Goal: Information Seeking & Learning: Learn about a topic

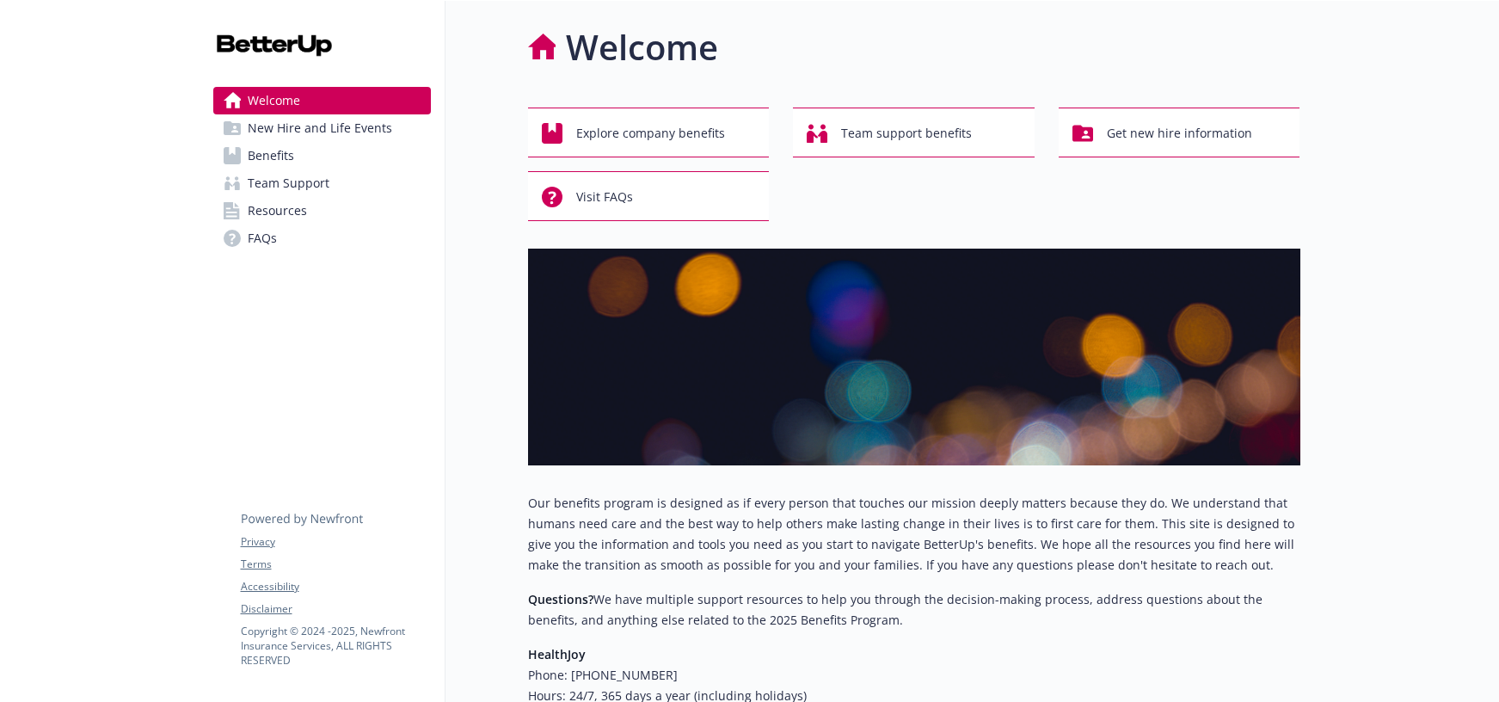
click at [291, 156] on span "Benefits" at bounding box center [271, 156] width 46 height 28
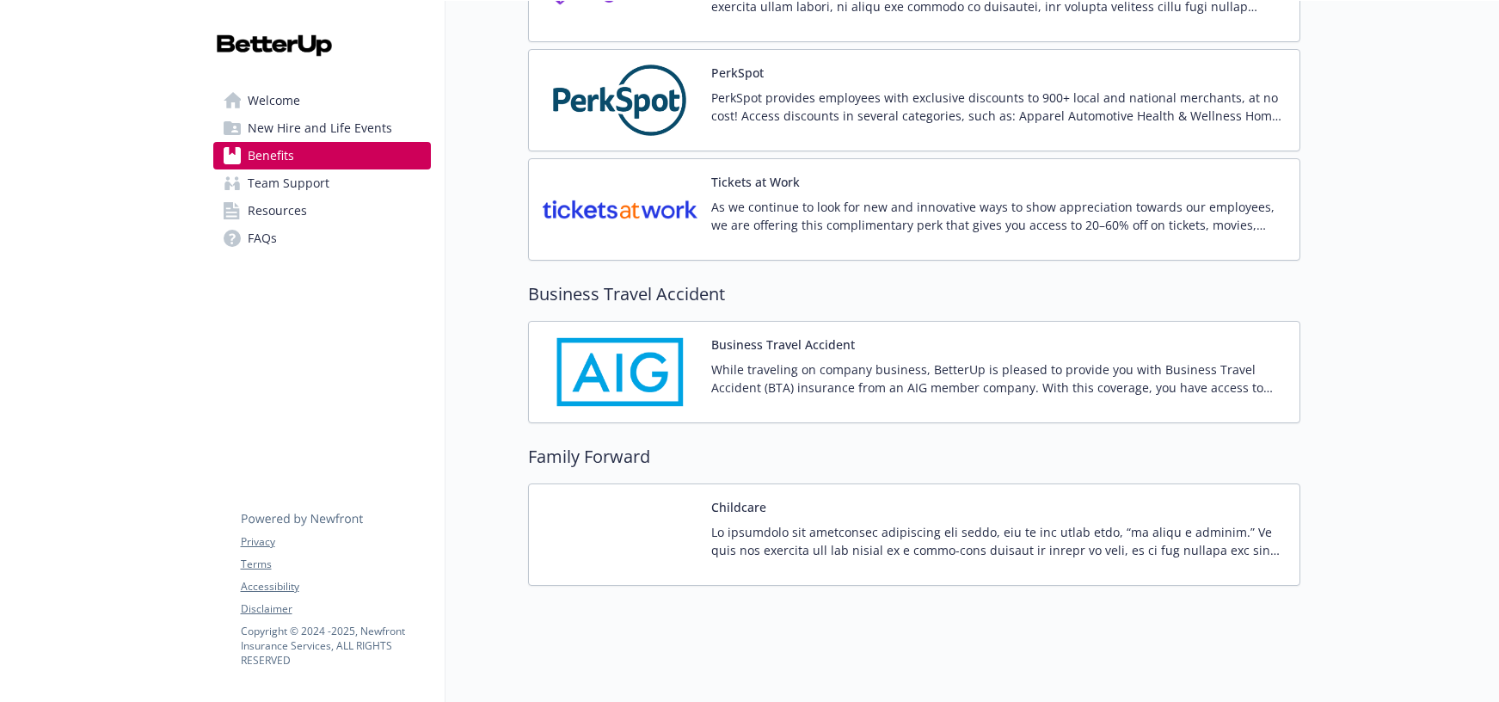
scroll to position [3920, 0]
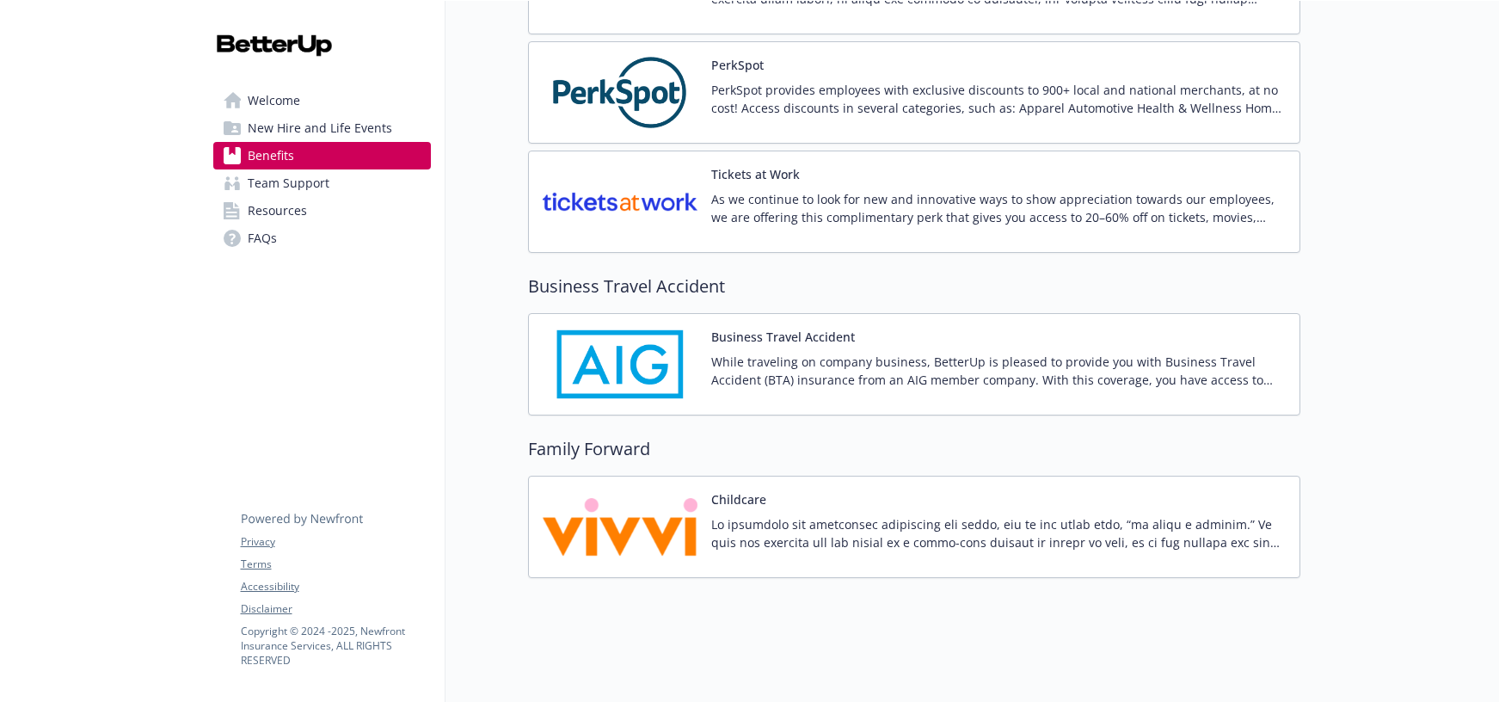
click at [262, 233] on span "FAQs" at bounding box center [262, 238] width 29 height 28
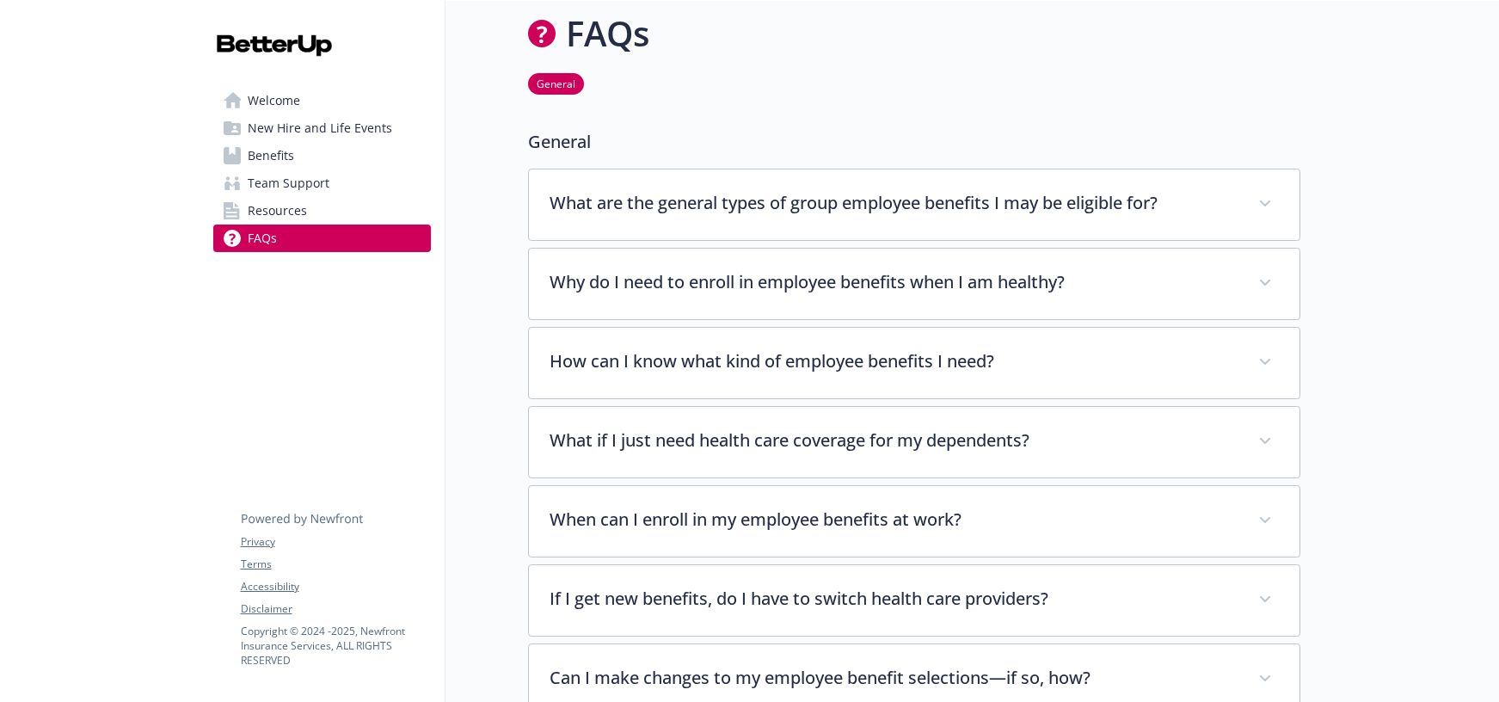
scroll to position [531, 0]
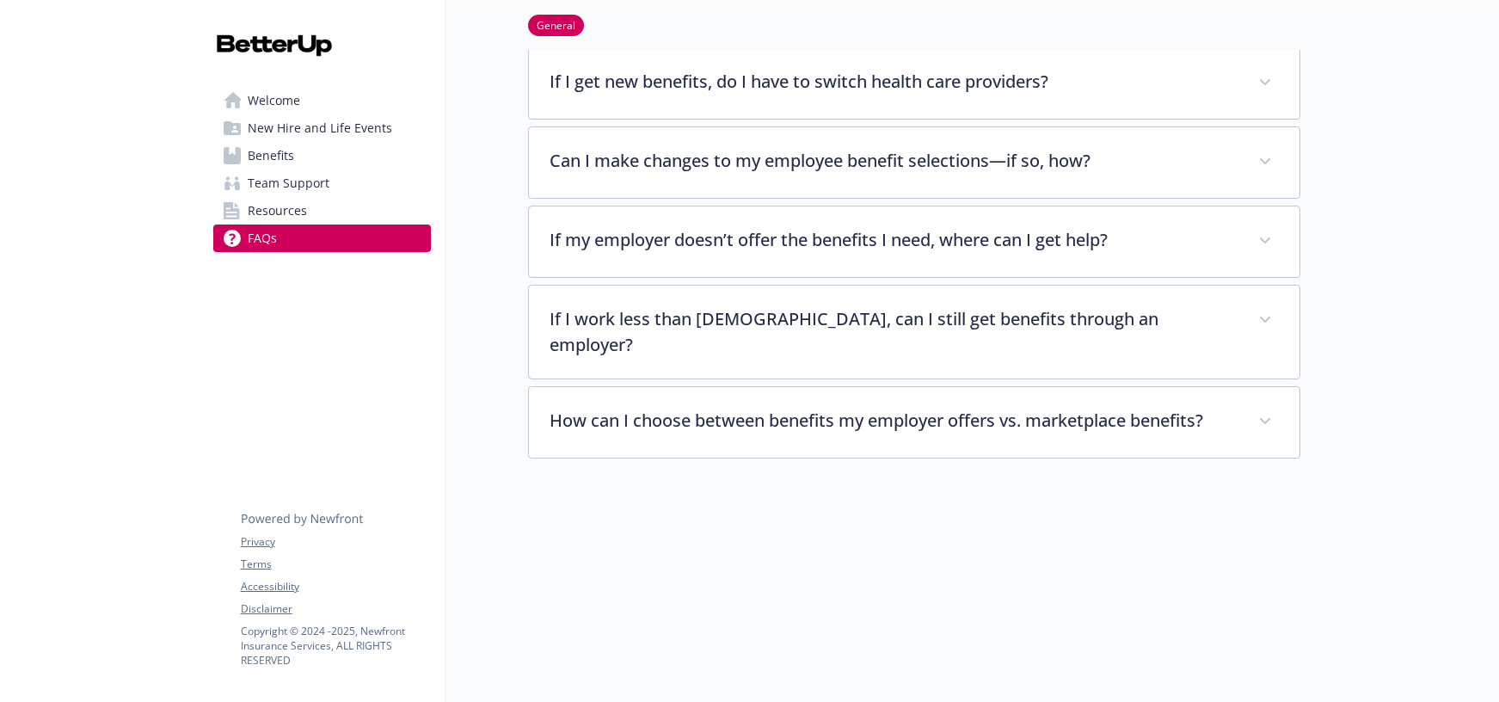
click at [317, 178] on span "Team Support" at bounding box center [289, 183] width 82 height 28
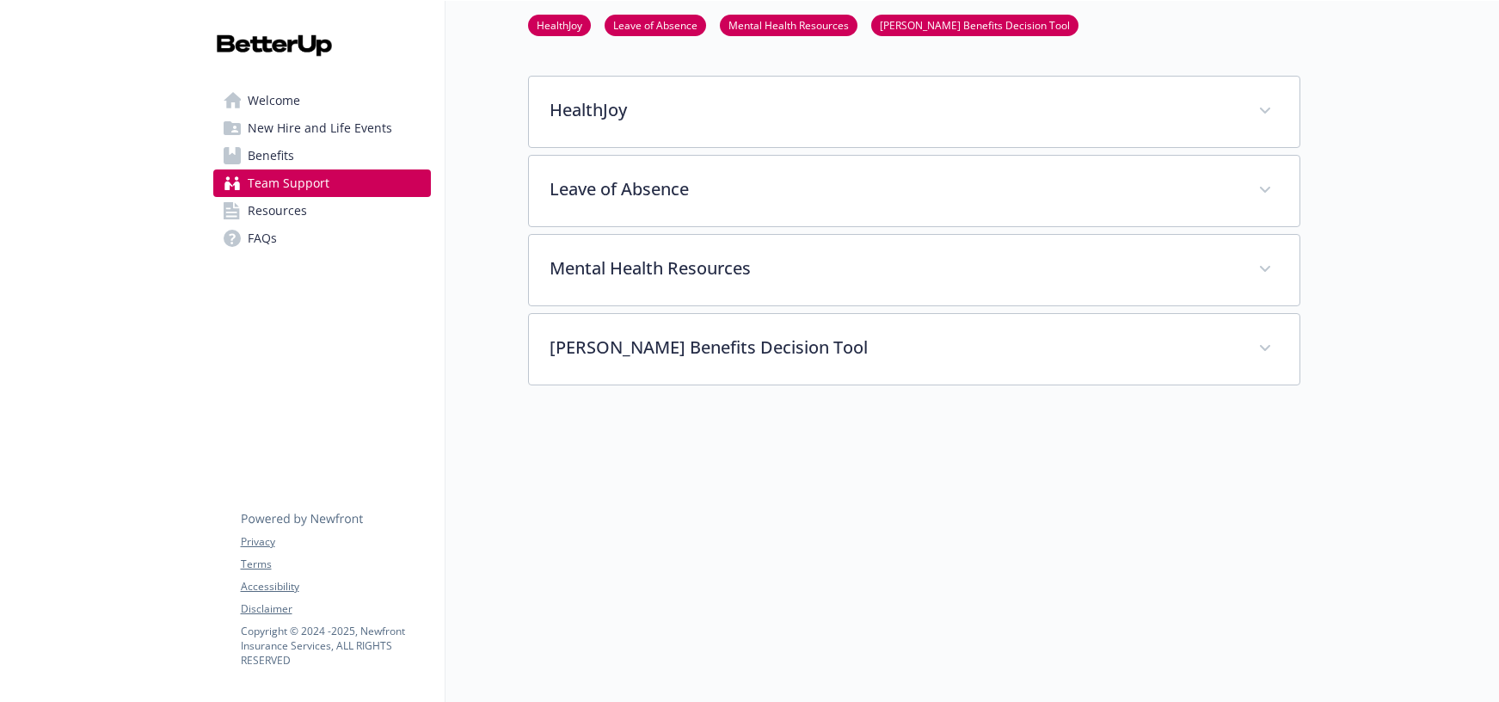
scroll to position [317, 0]
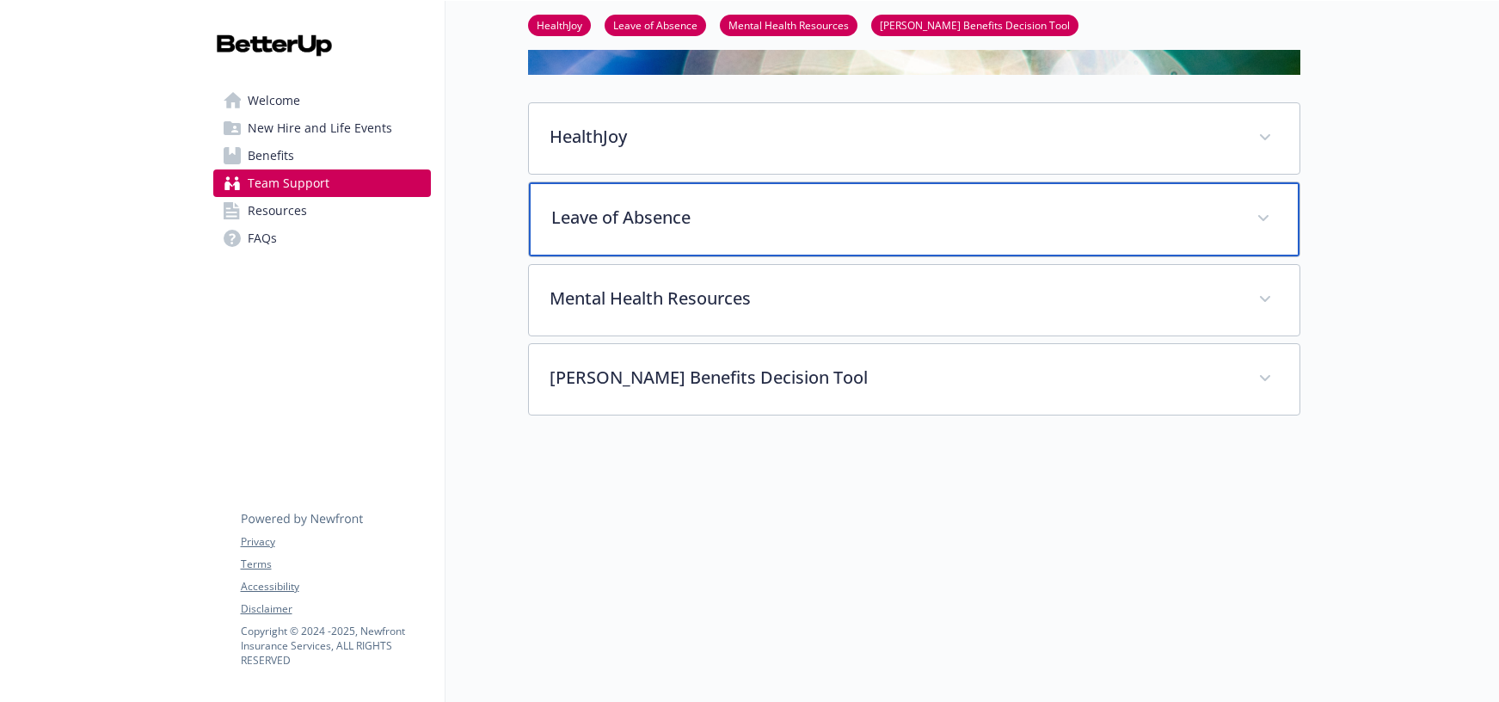
click at [825, 225] on p "Leave of Absence" at bounding box center [893, 218] width 685 height 26
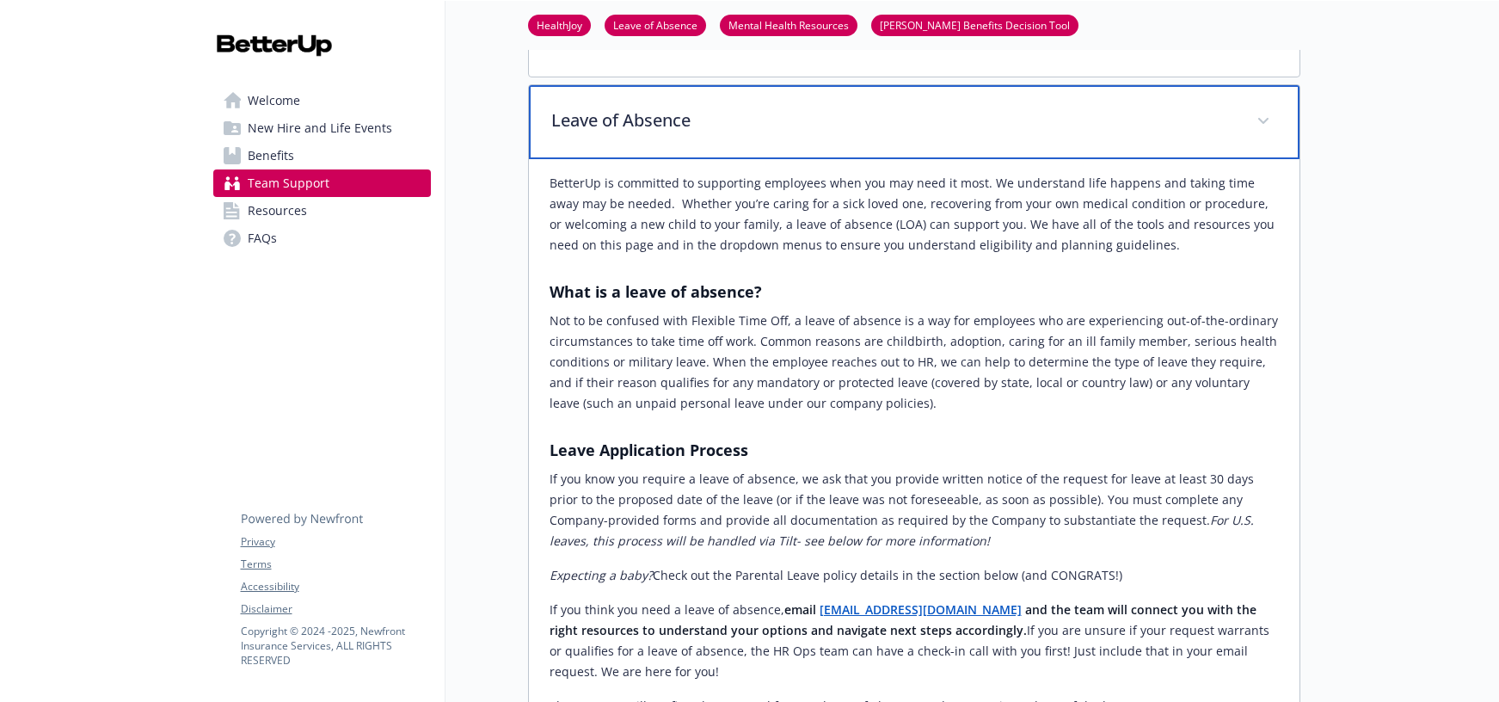
scroll to position [0, 0]
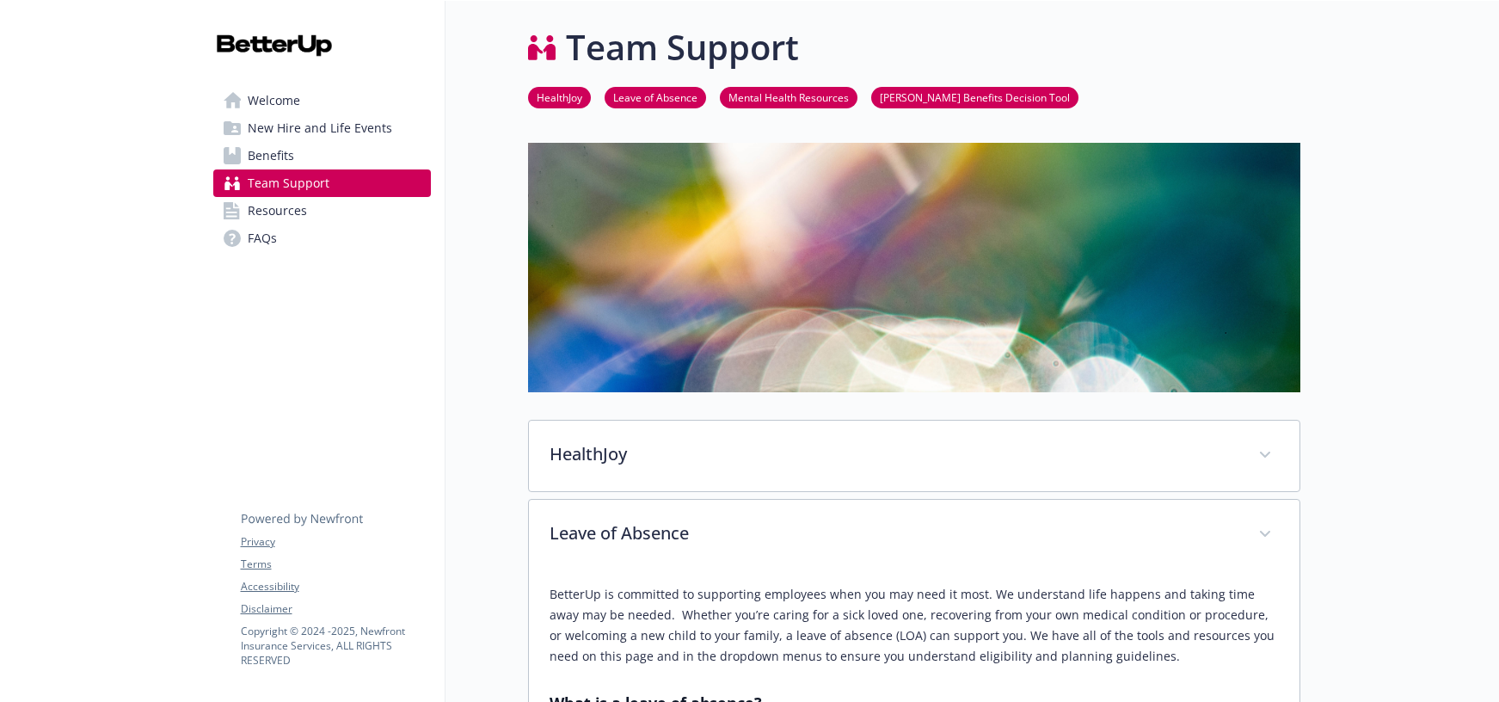
click at [266, 154] on span "Benefits" at bounding box center [271, 156] width 46 height 28
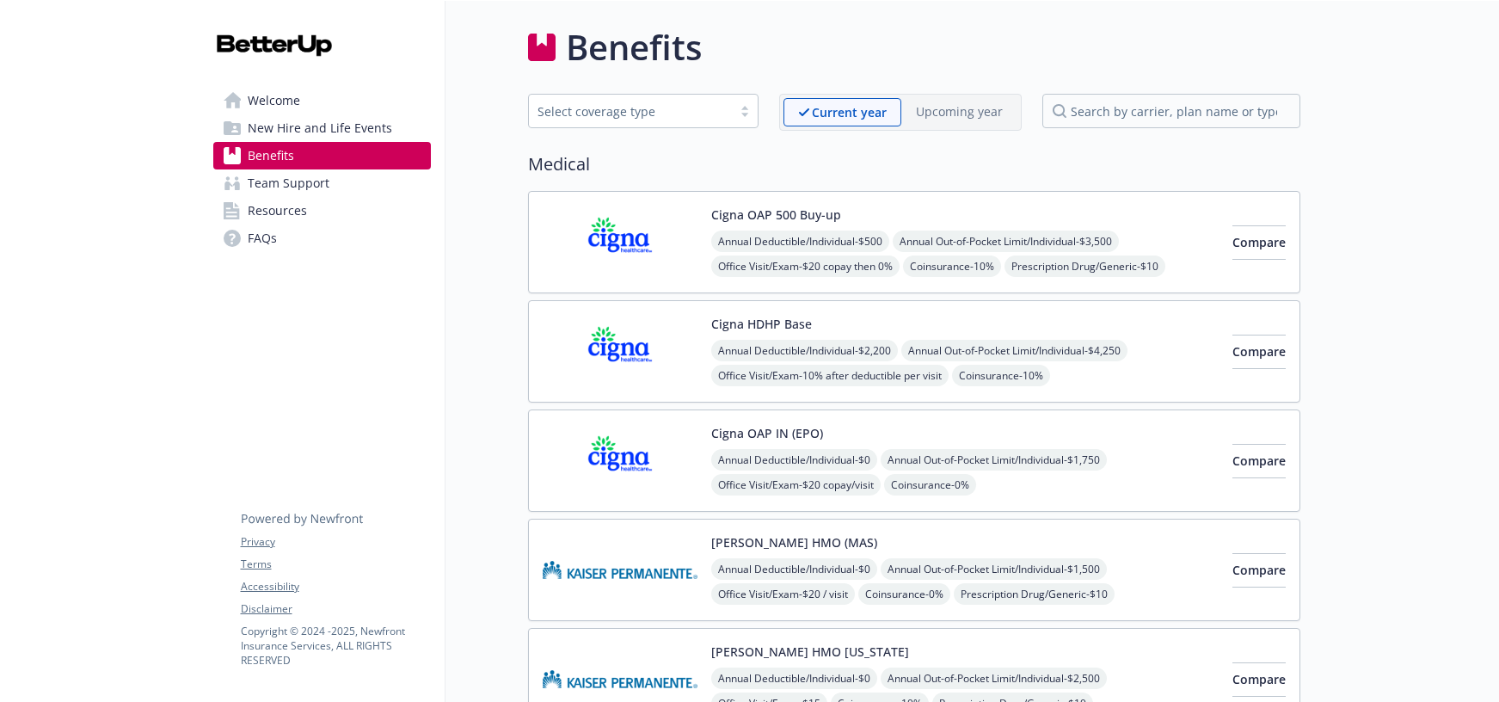
click at [310, 120] on span "New Hire and Life Events" at bounding box center [320, 128] width 144 height 28
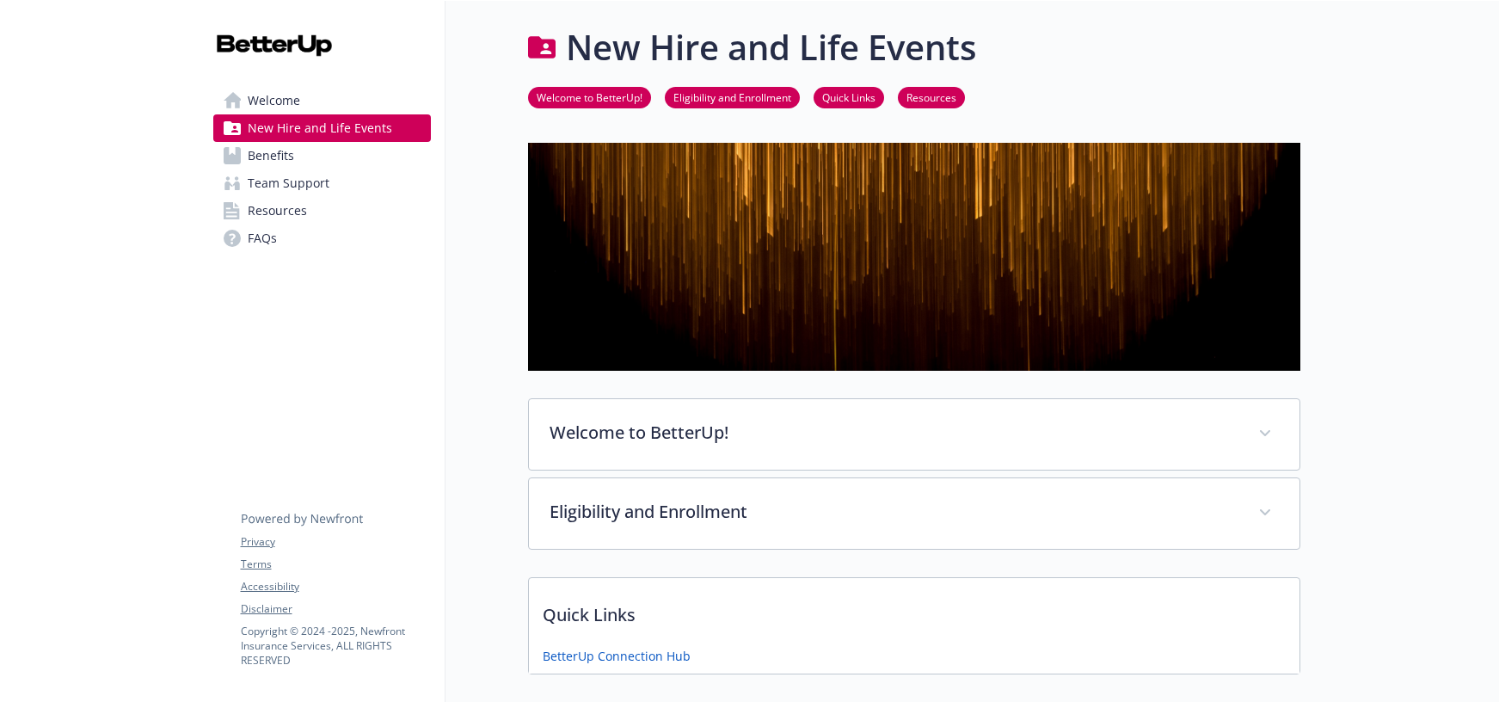
click at [275, 237] on span "FAQs" at bounding box center [262, 238] width 29 height 28
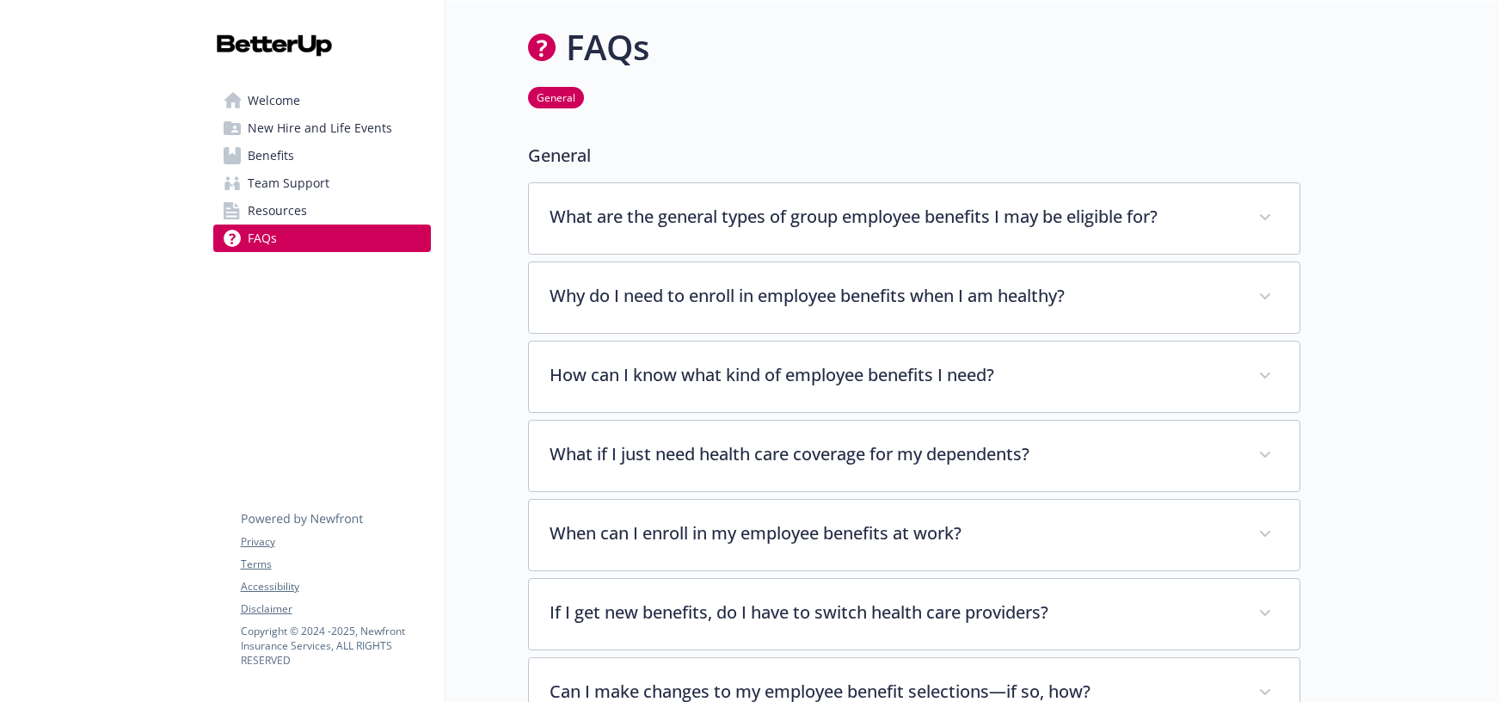
click at [274, 93] on span "Welcome" at bounding box center [274, 101] width 52 height 28
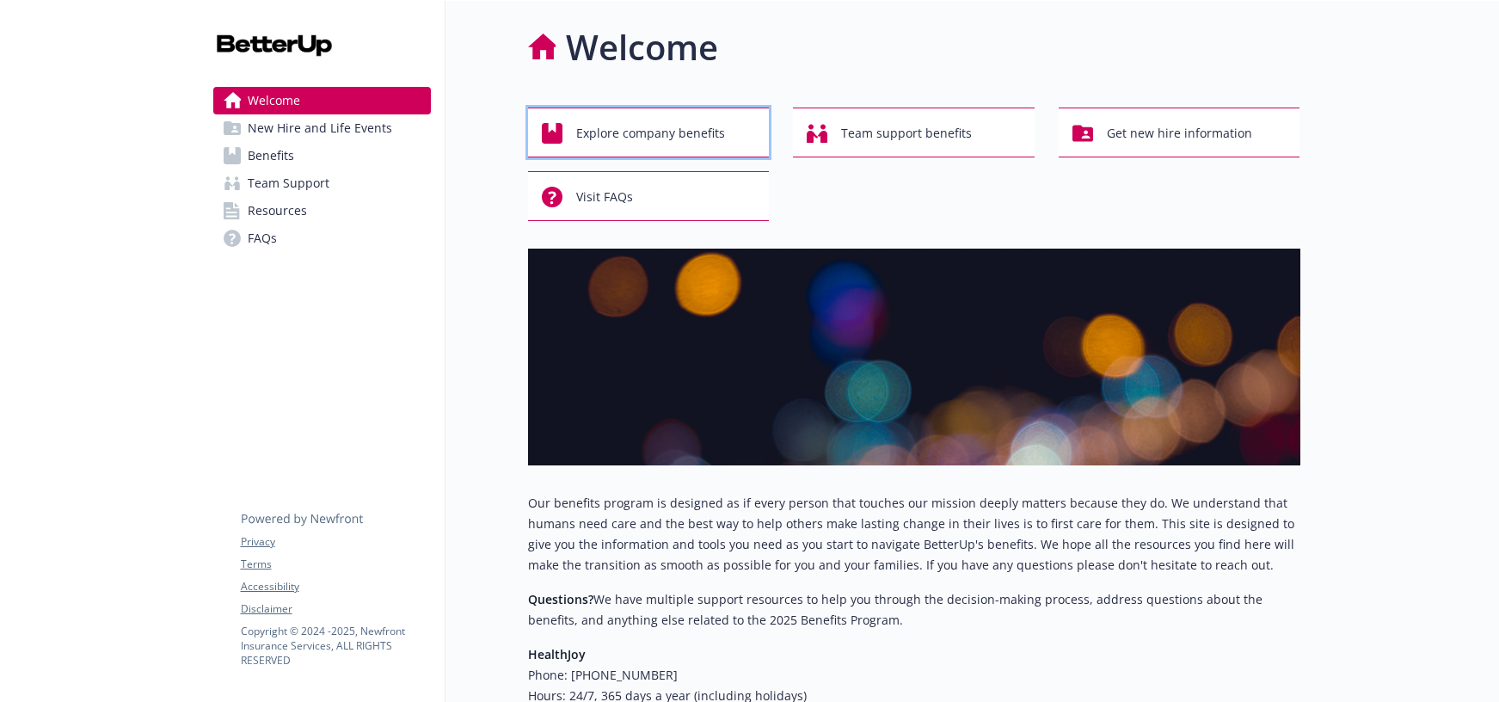
click at [638, 131] on span "Explore company benefits" at bounding box center [650, 133] width 149 height 33
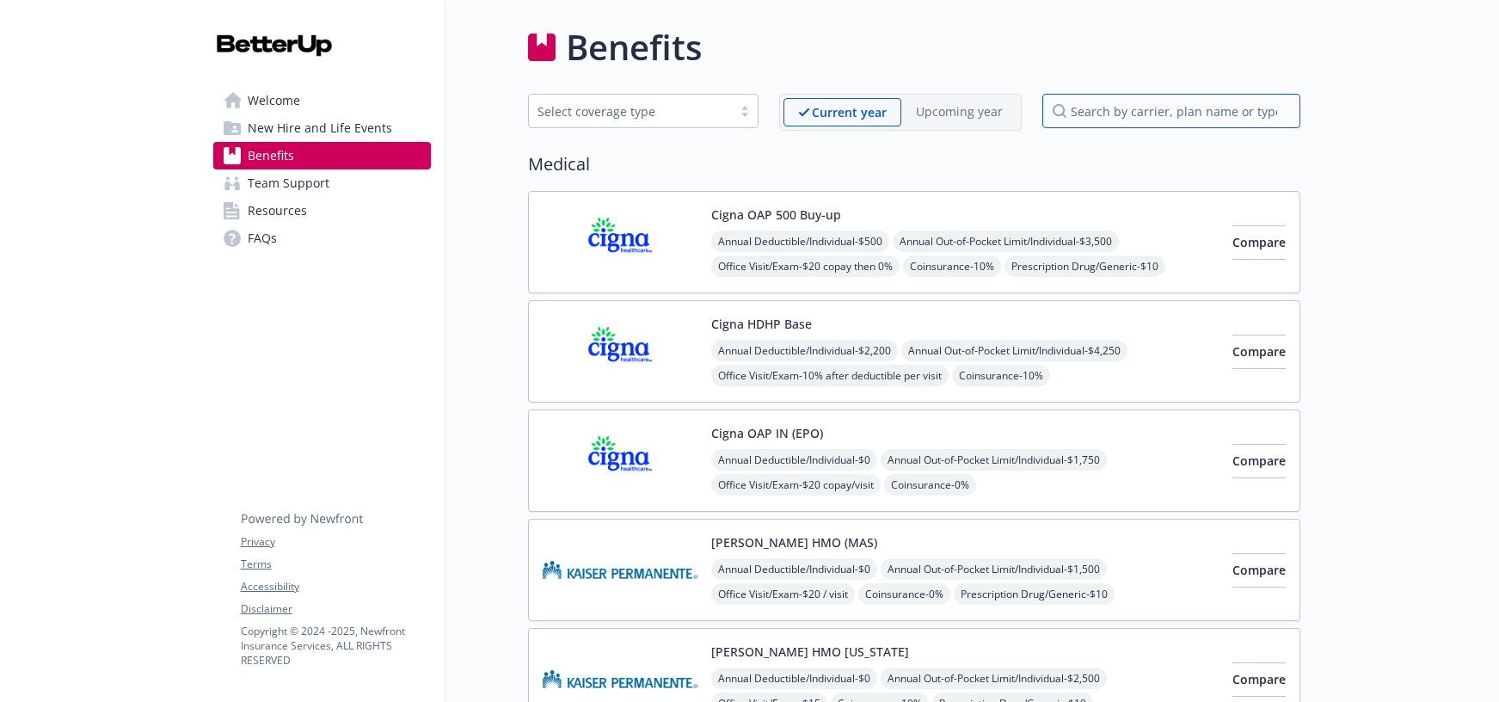
click at [1172, 107] on input "search by carrier, plan name or type" at bounding box center [1171, 111] width 258 height 34
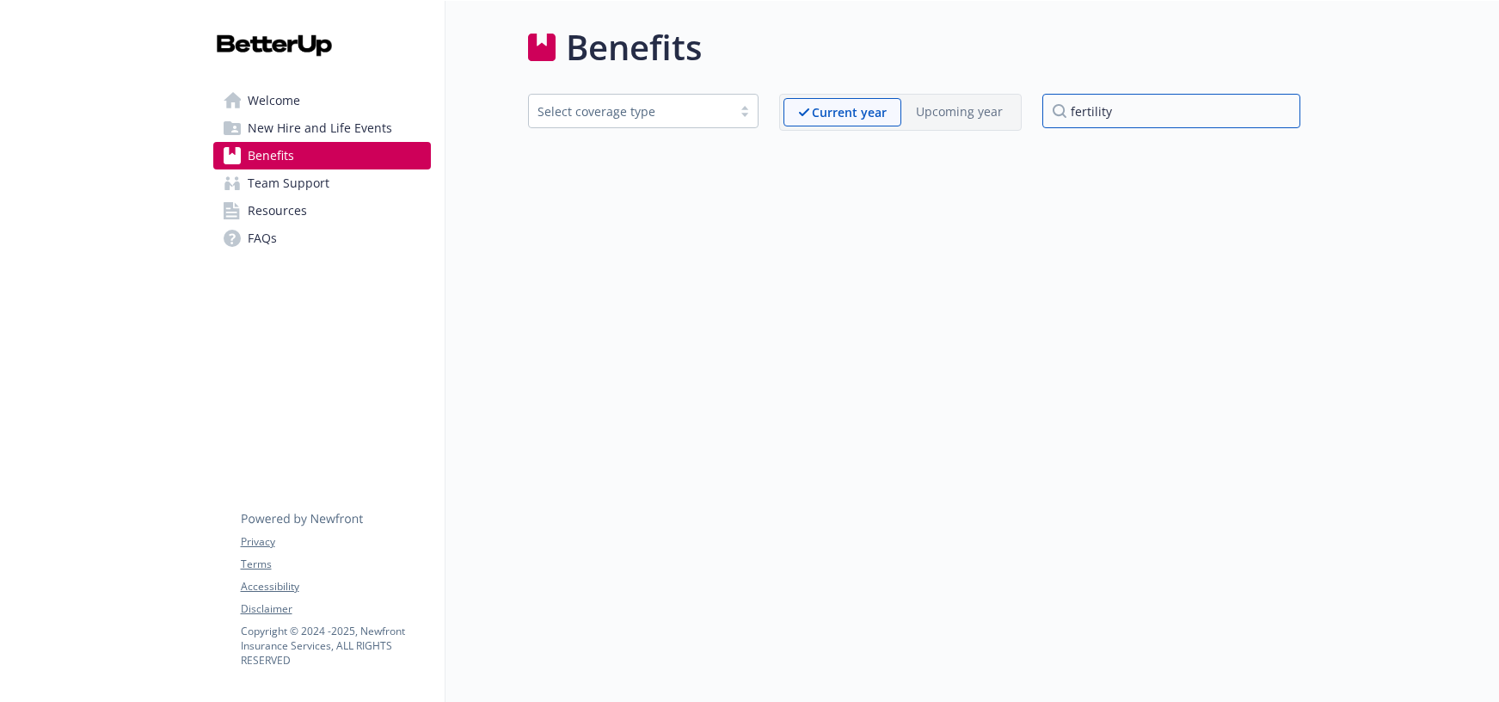
type input "fertility"
click at [269, 241] on span "FAQs" at bounding box center [262, 238] width 29 height 28
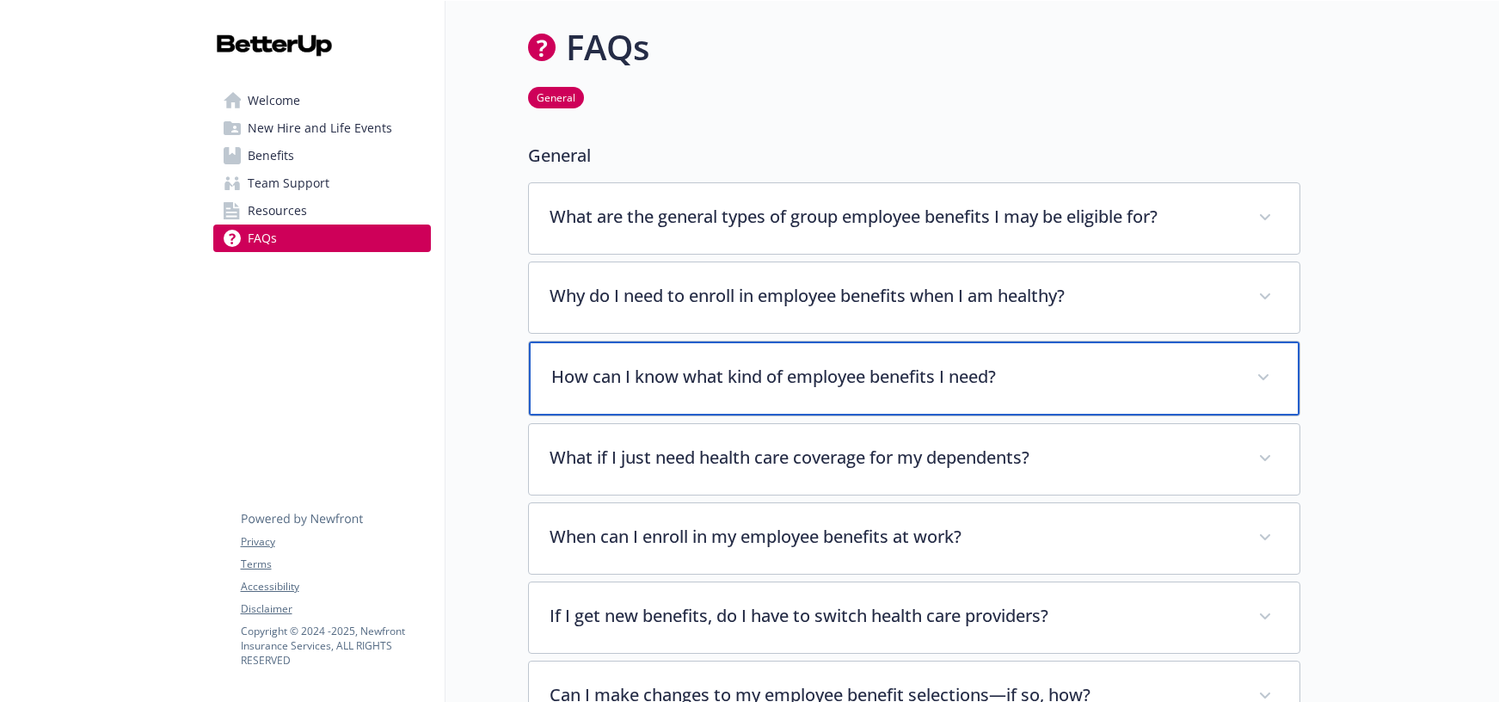
click at [742, 372] on p "How can I know what kind of employee benefits I need?" at bounding box center [893, 377] width 685 height 26
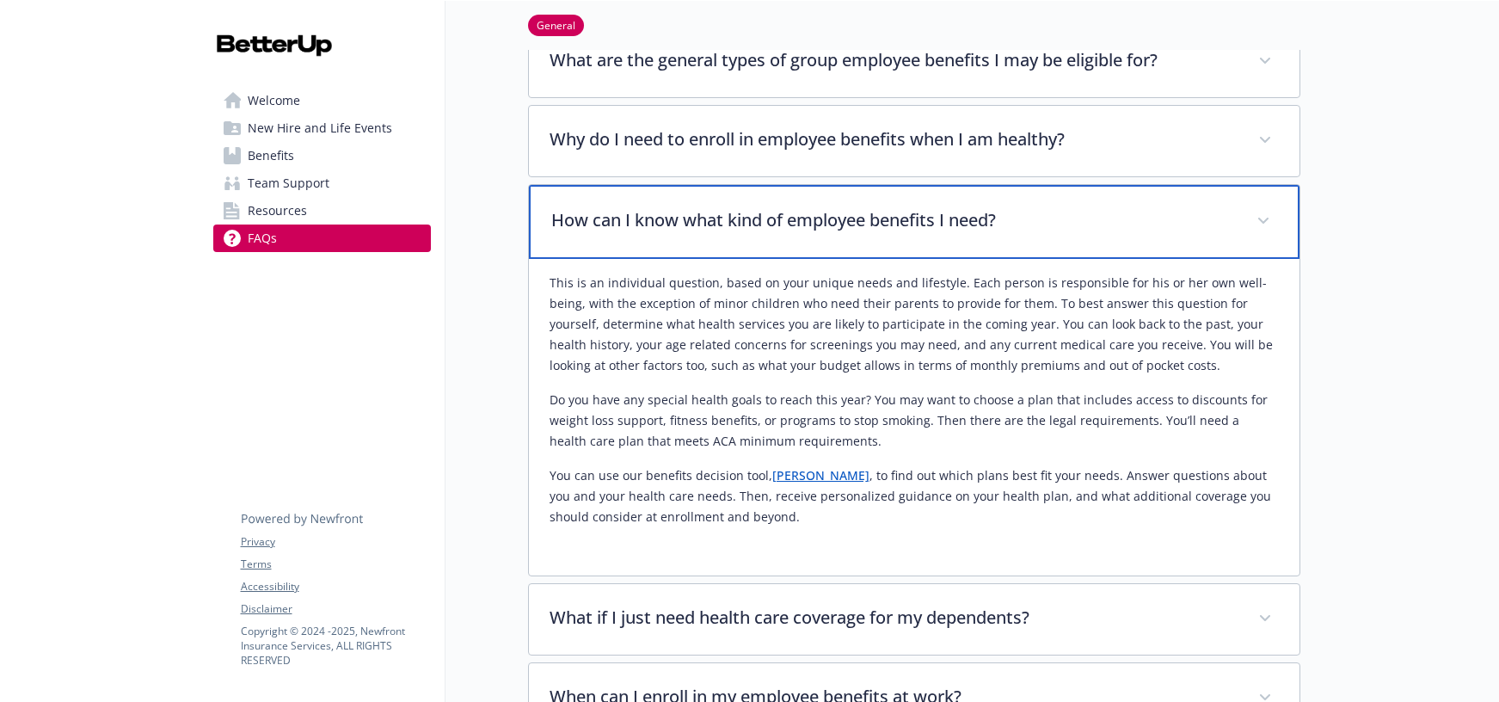
scroll to position [164, 0]
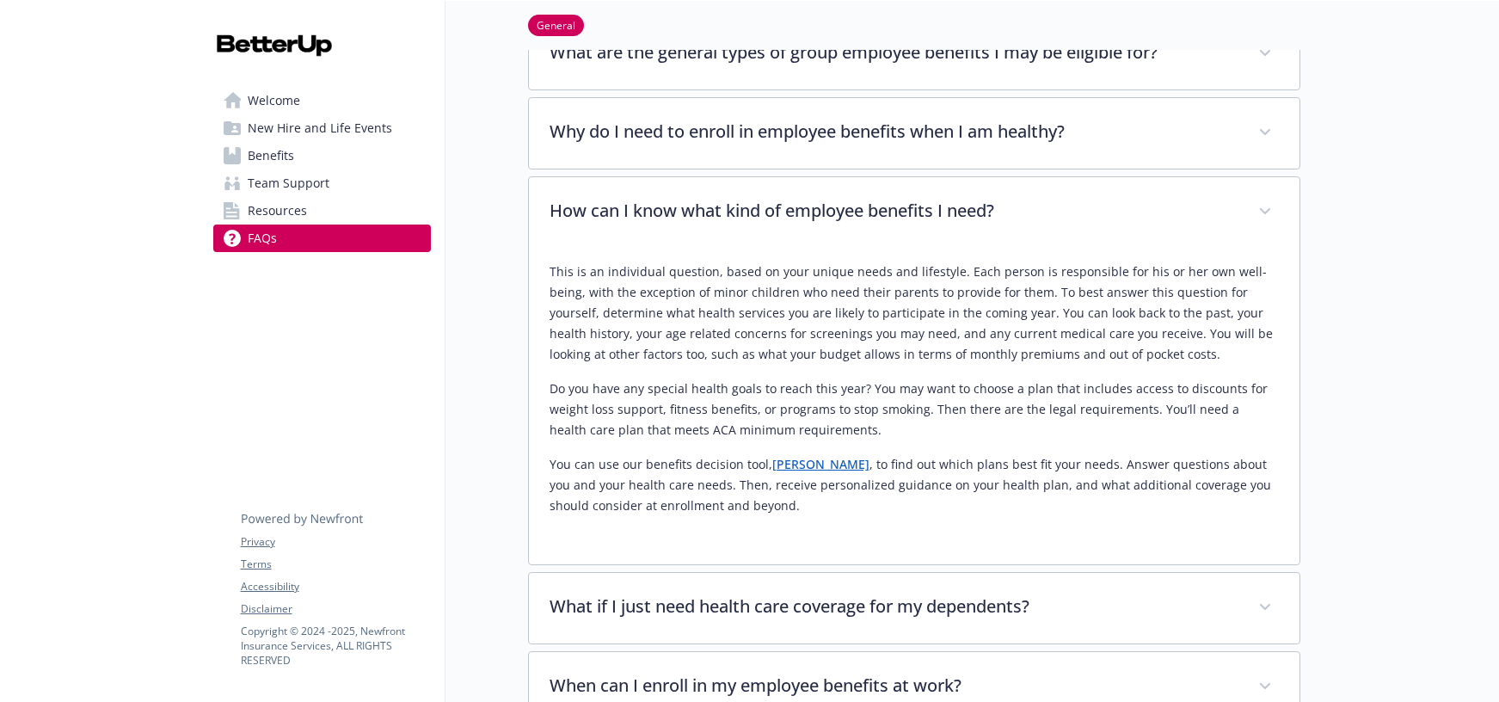
click at [787, 464] on link "[PERSON_NAME]" at bounding box center [820, 464] width 97 height 16
click at [295, 190] on span "Team Support" at bounding box center [289, 183] width 82 height 28
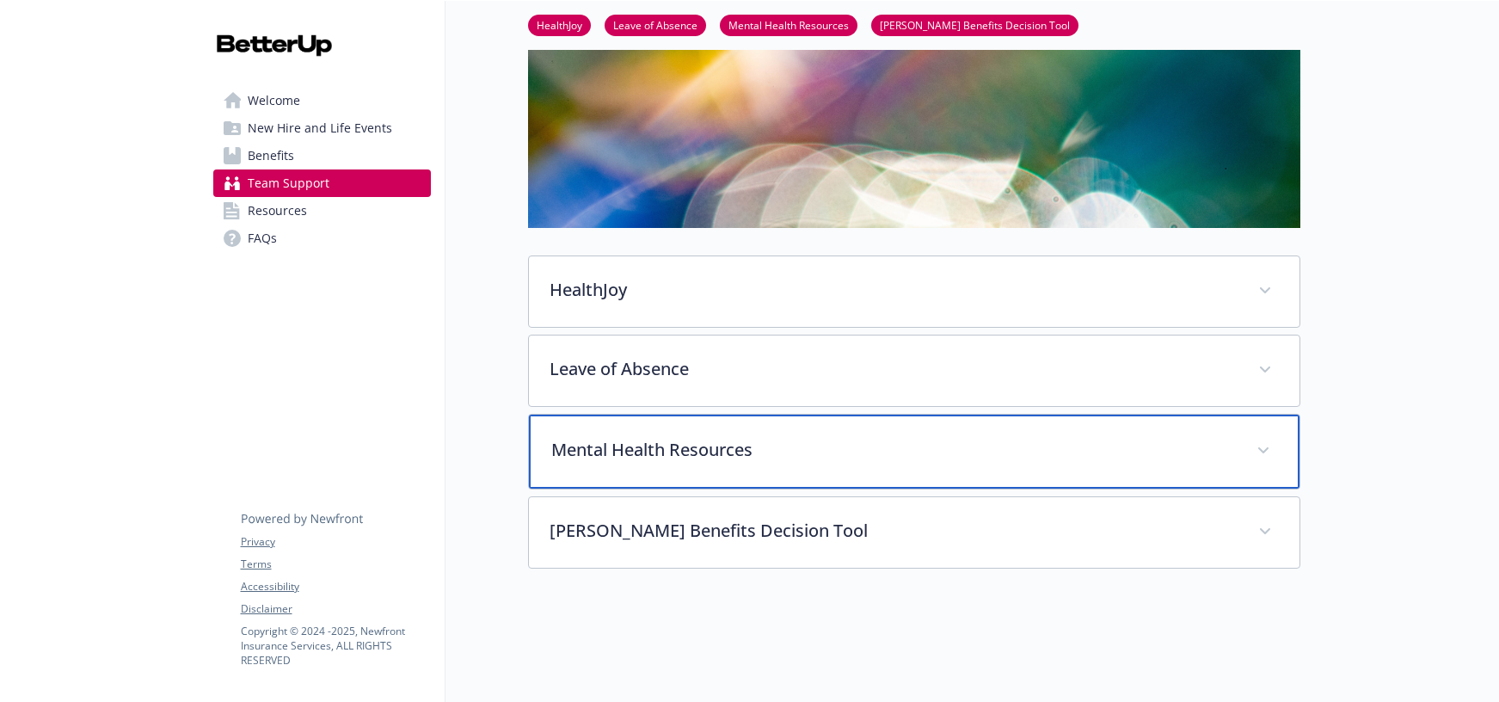
click at [714, 453] on p "Mental Health Resources" at bounding box center [893, 450] width 685 height 26
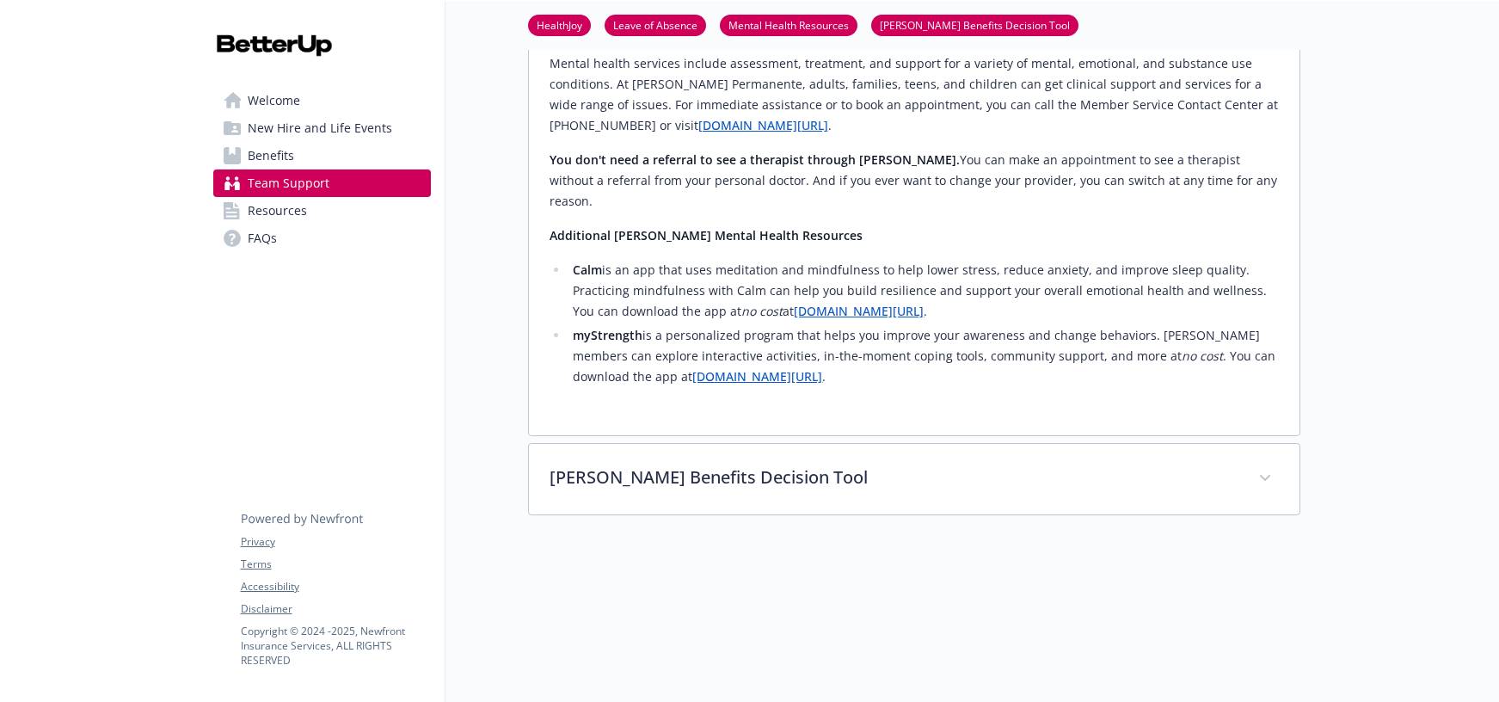
scroll to position [1997, 0]
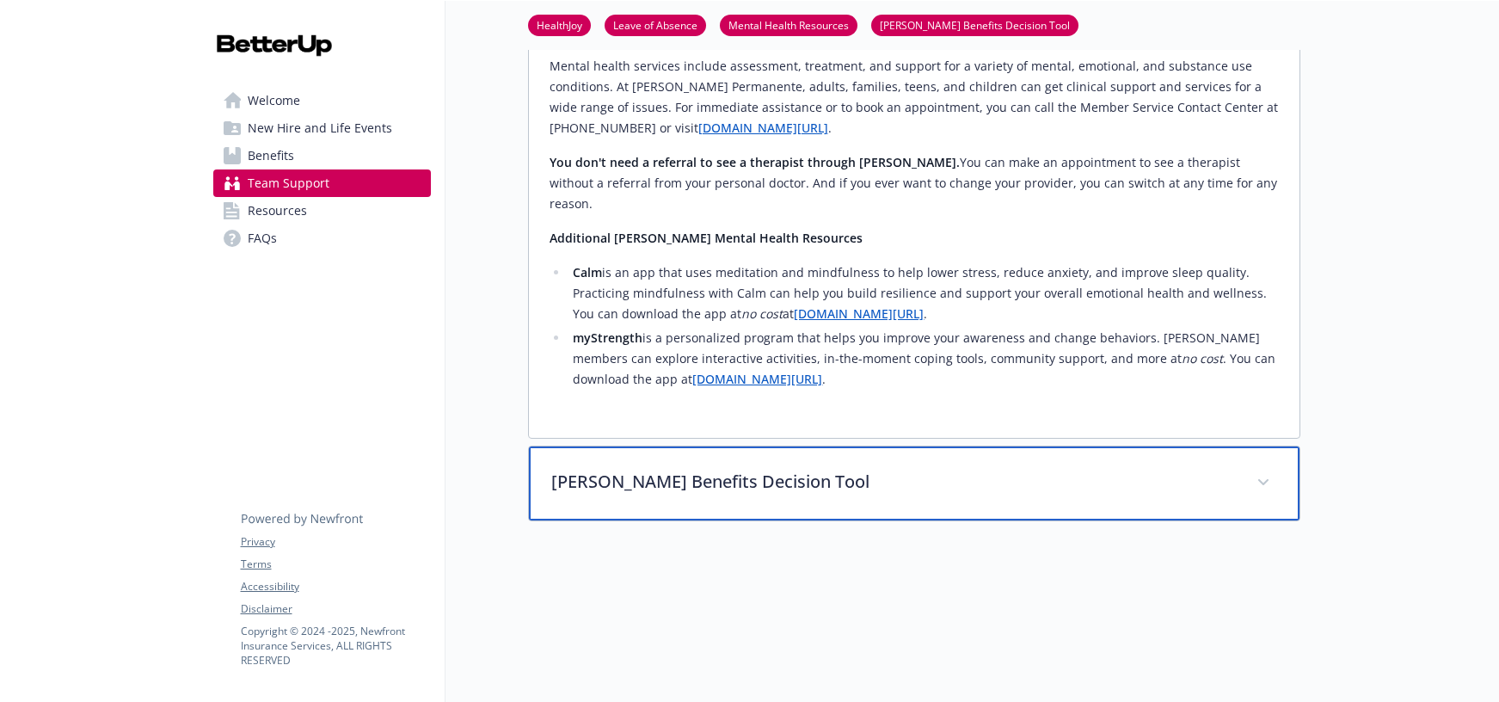
click at [918, 446] on div "[PERSON_NAME] Benefits Decision Tool" at bounding box center [914, 483] width 771 height 74
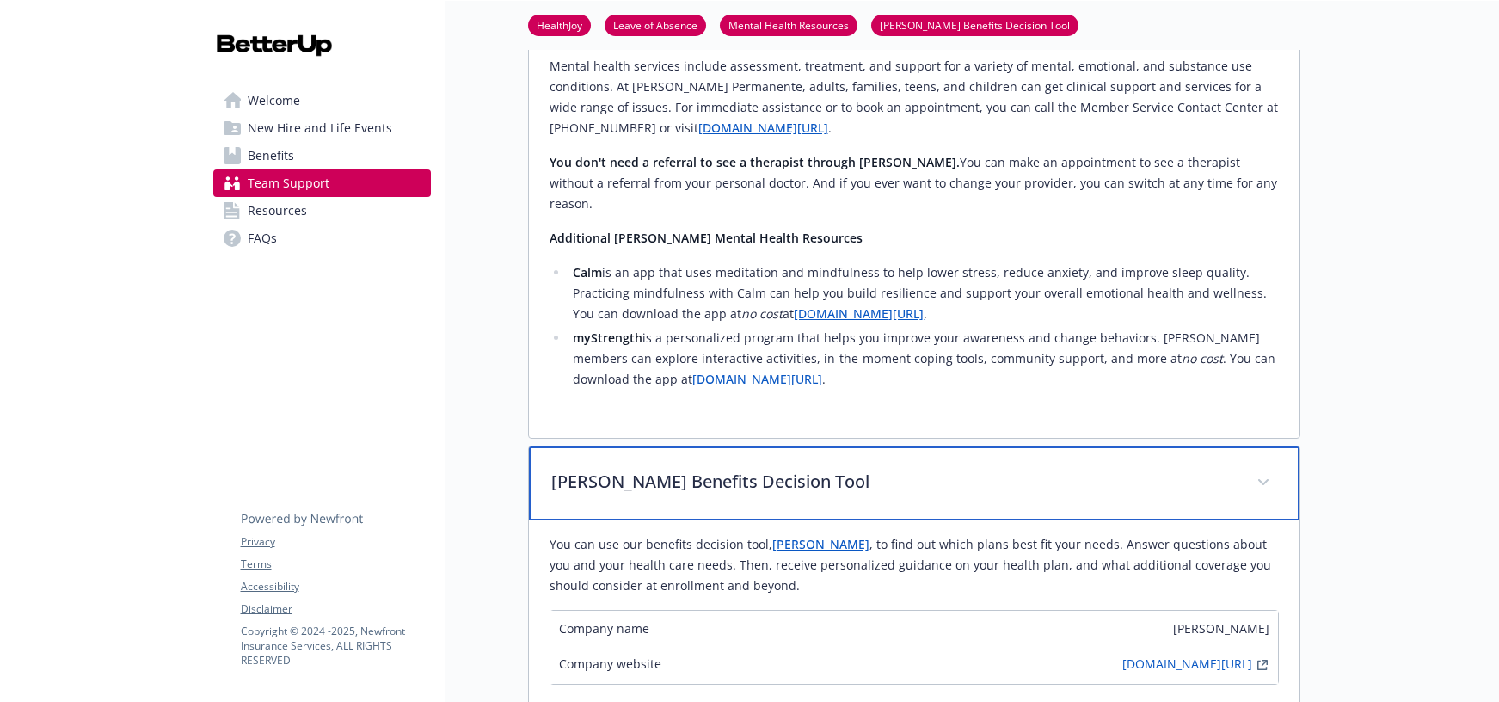
click at [918, 446] on div "[PERSON_NAME] Benefits Decision Tool" at bounding box center [914, 483] width 771 height 74
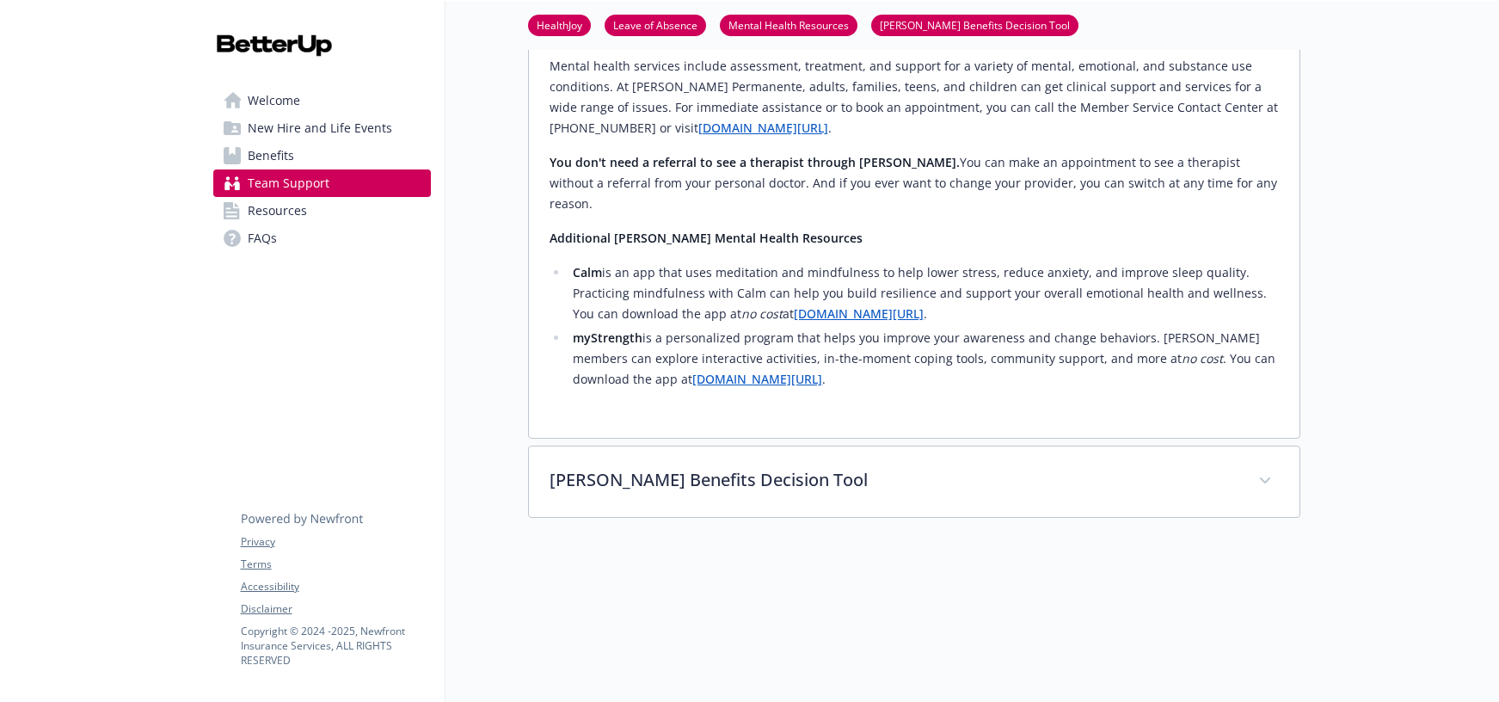
click at [533, 26] on link "HealthJoy" at bounding box center [559, 24] width 63 height 16
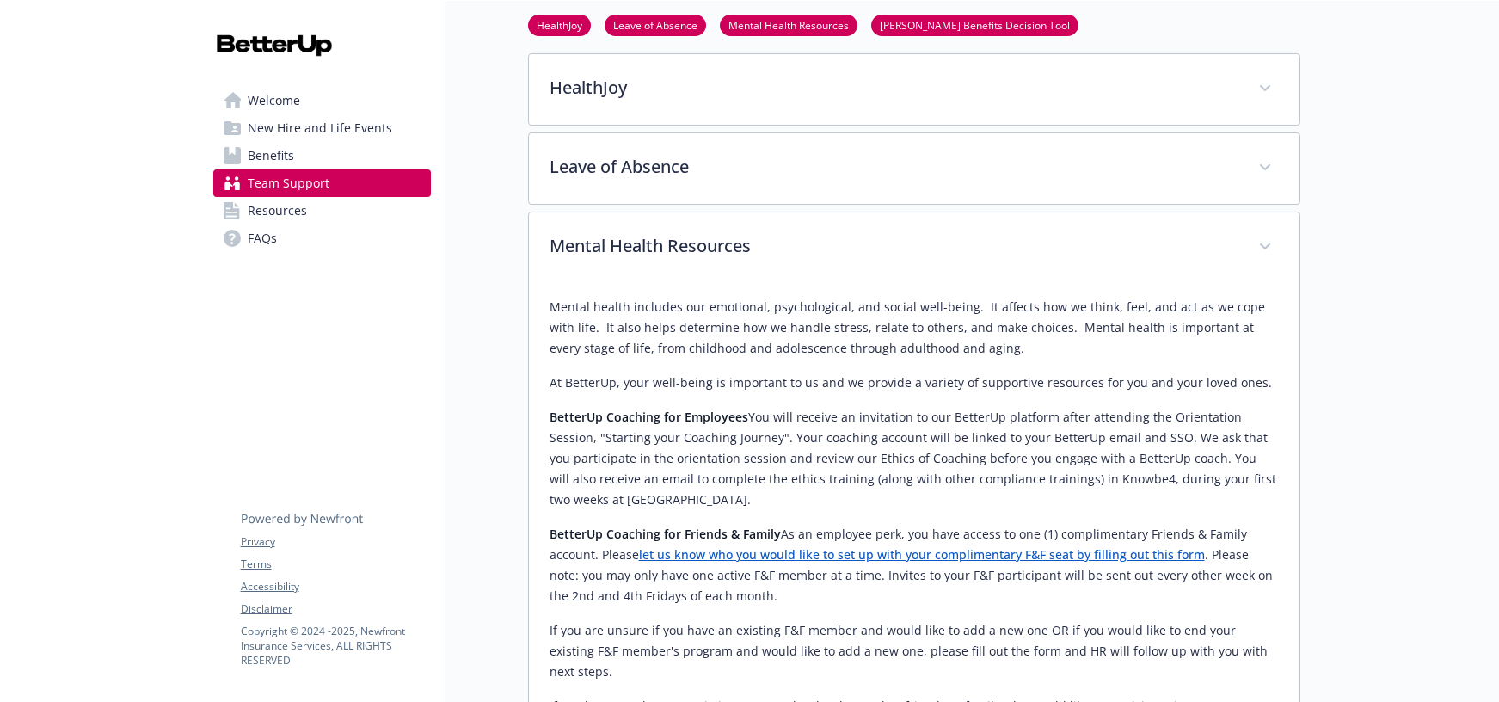
click at [663, 21] on link "Leave of Absence" at bounding box center [655, 24] width 101 height 16
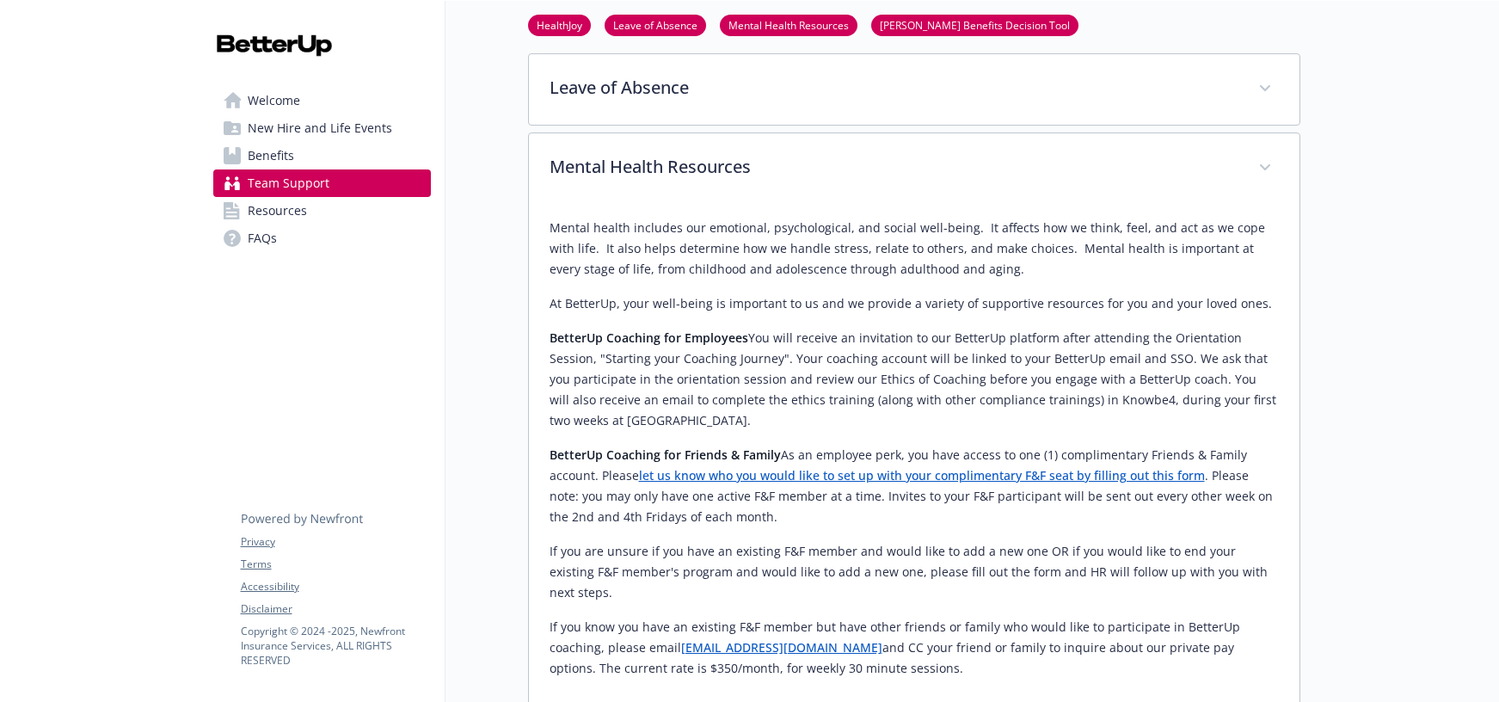
click at [793, 26] on link "Mental Health Resources" at bounding box center [789, 24] width 138 height 16
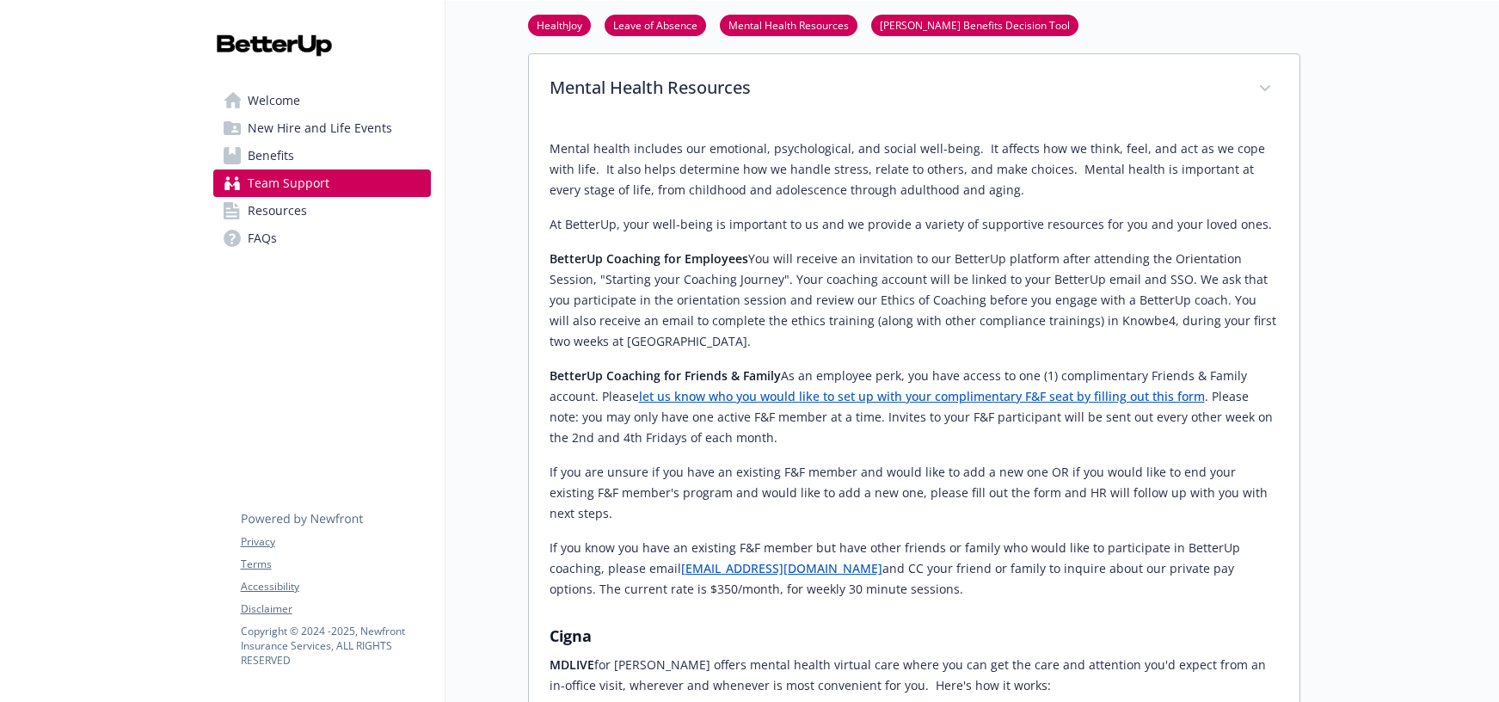
click at [902, 30] on link "[PERSON_NAME] Benefits Decision Tool" at bounding box center [974, 24] width 207 height 16
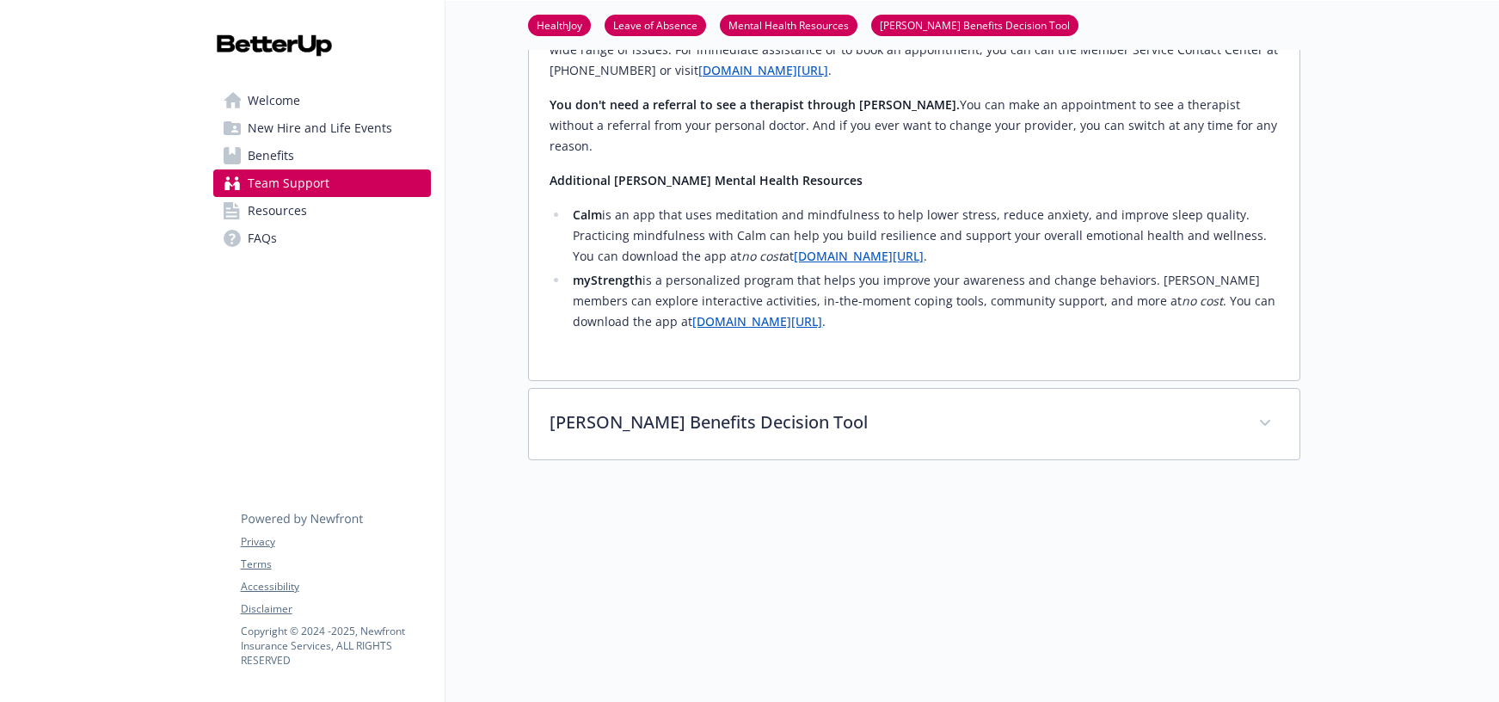
scroll to position [2082, 13]
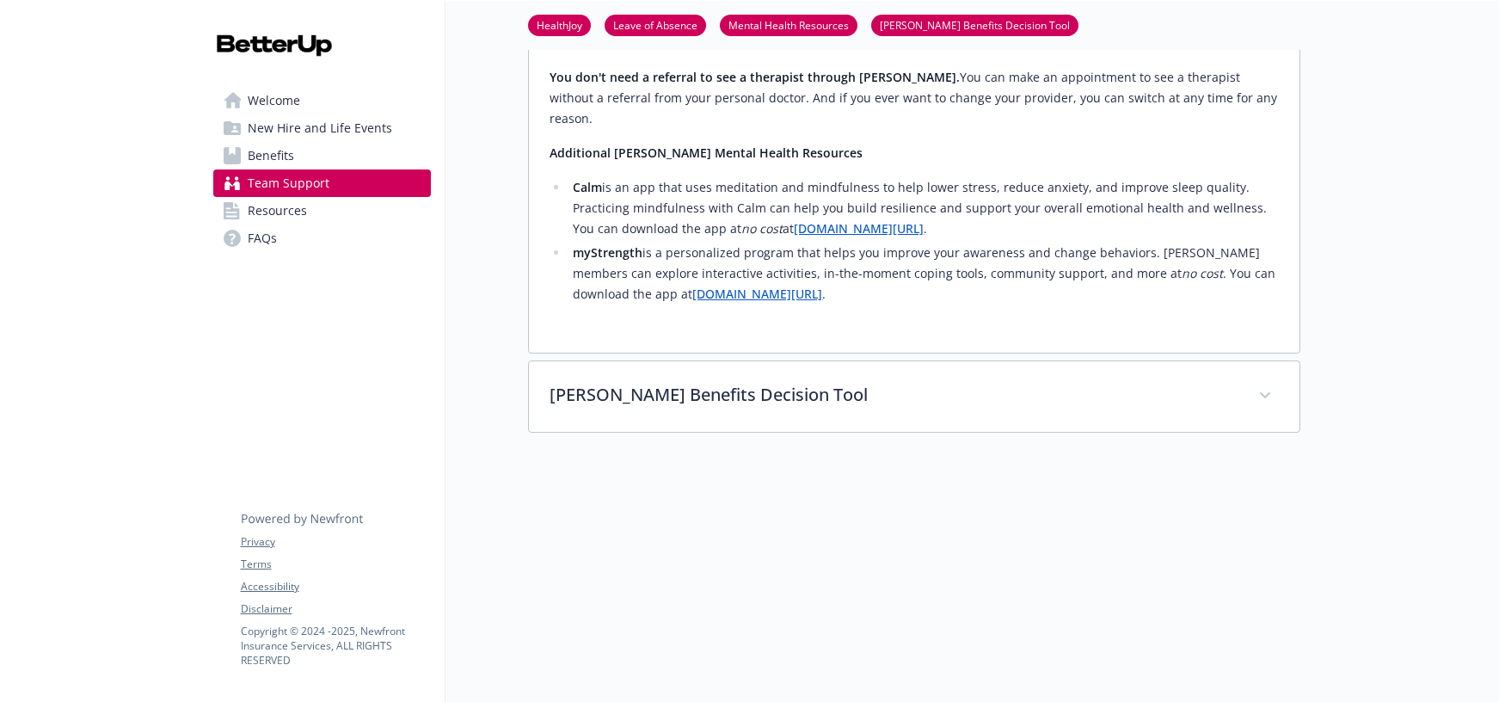
click at [249, 151] on span "Benefits" at bounding box center [271, 156] width 46 height 28
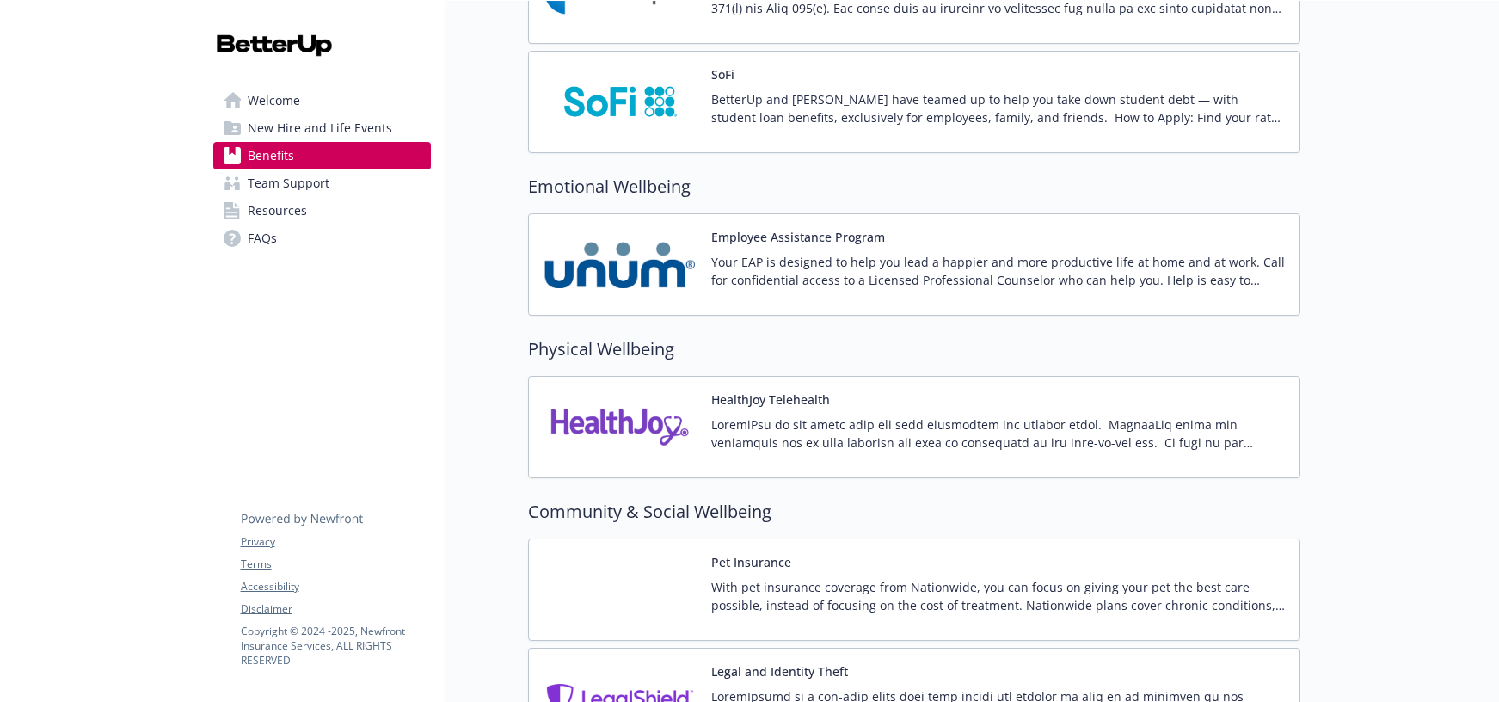
scroll to position [3193, 13]
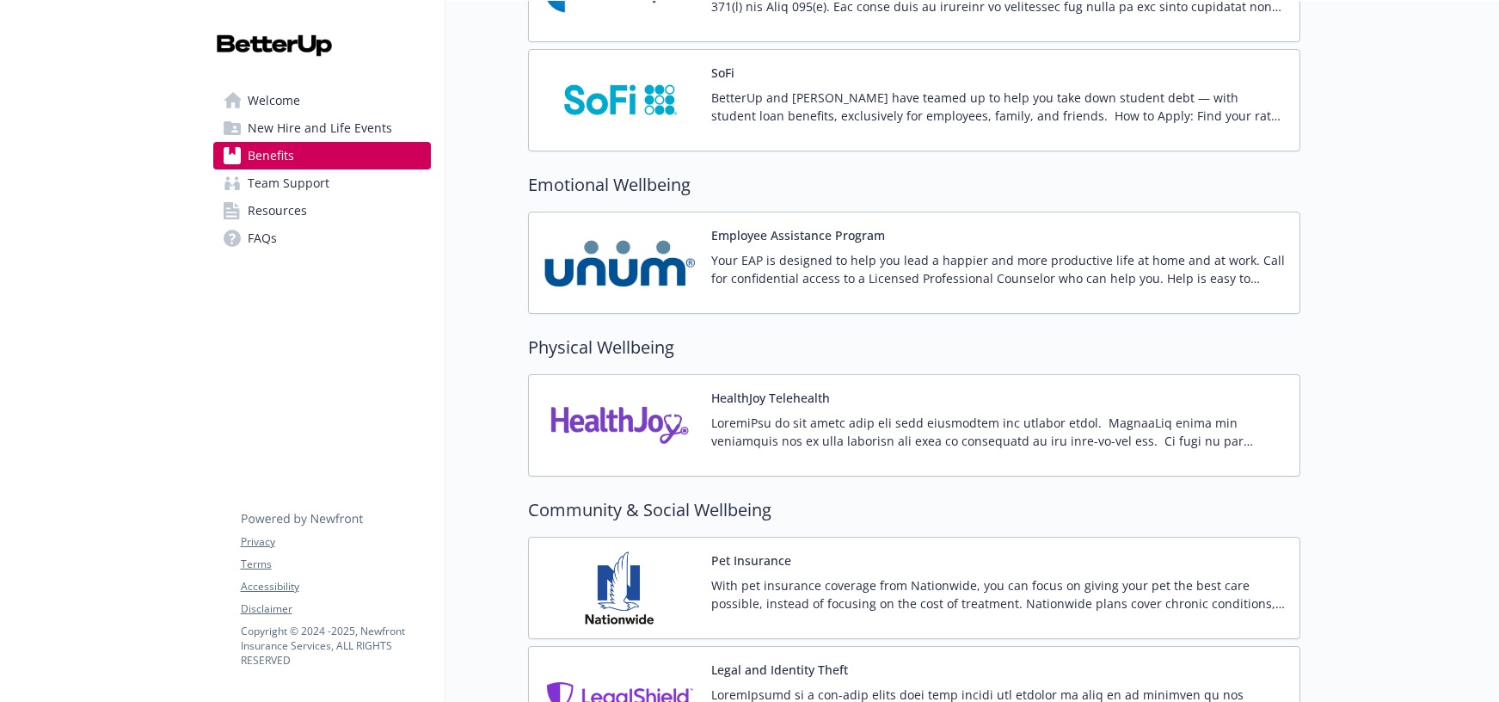
click at [972, 423] on p at bounding box center [998, 432] width 575 height 36
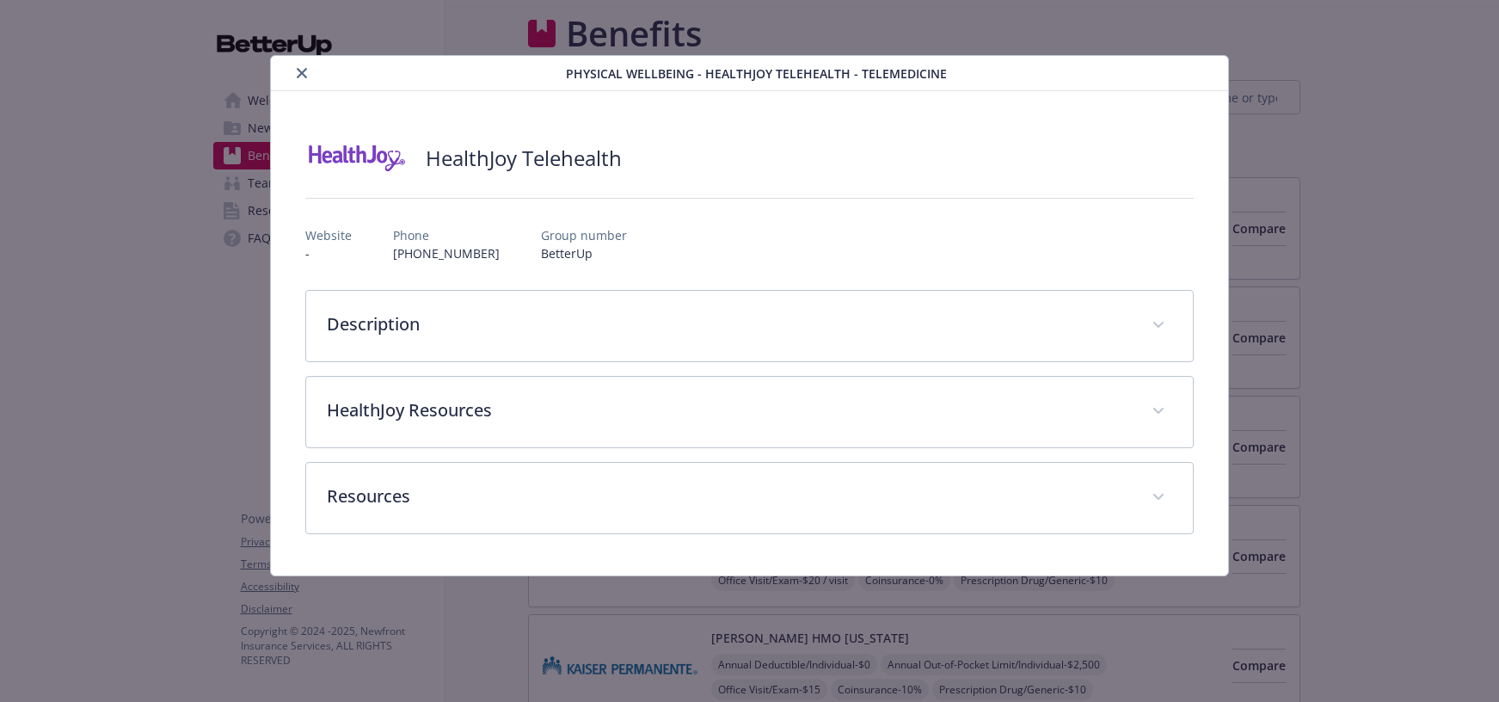
scroll to position [3193, 13]
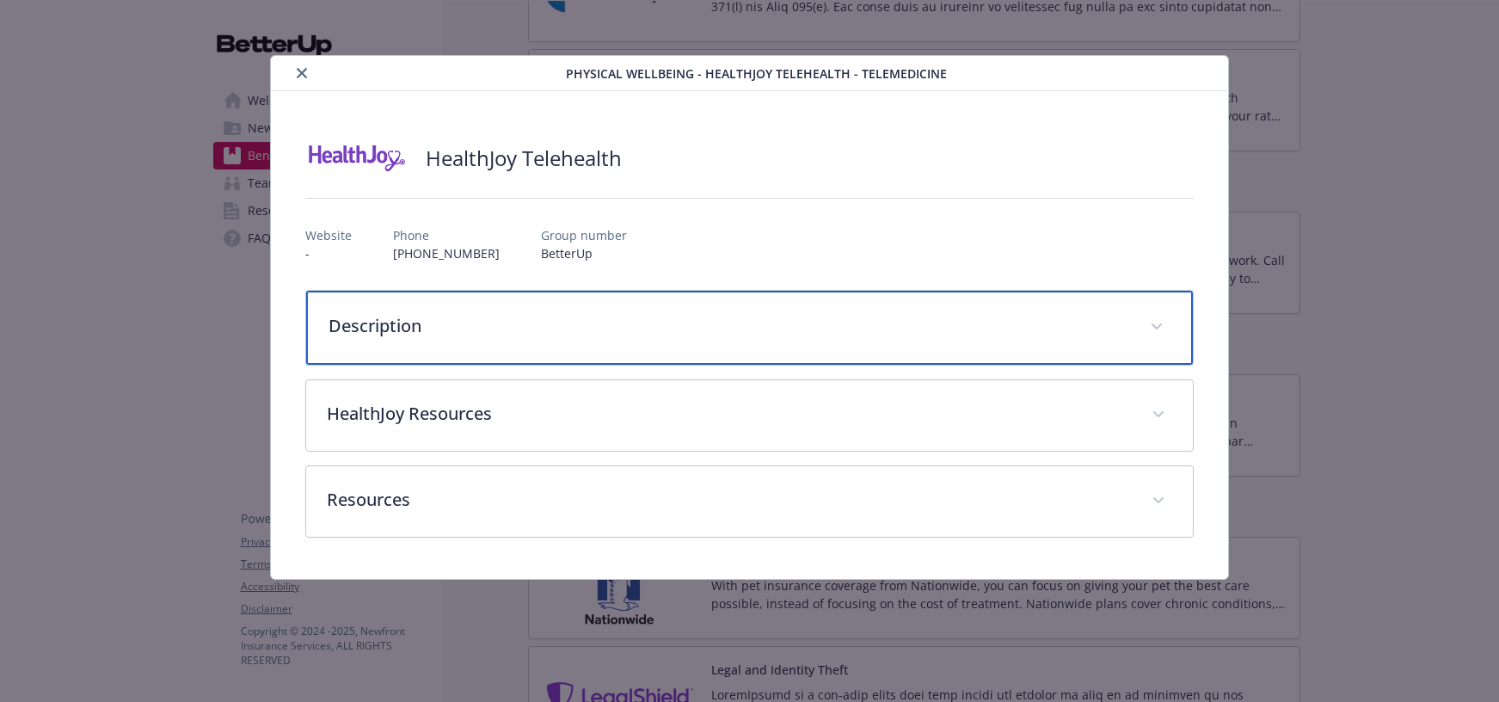
click at [416, 336] on p "Description" at bounding box center [730, 326] width 802 height 26
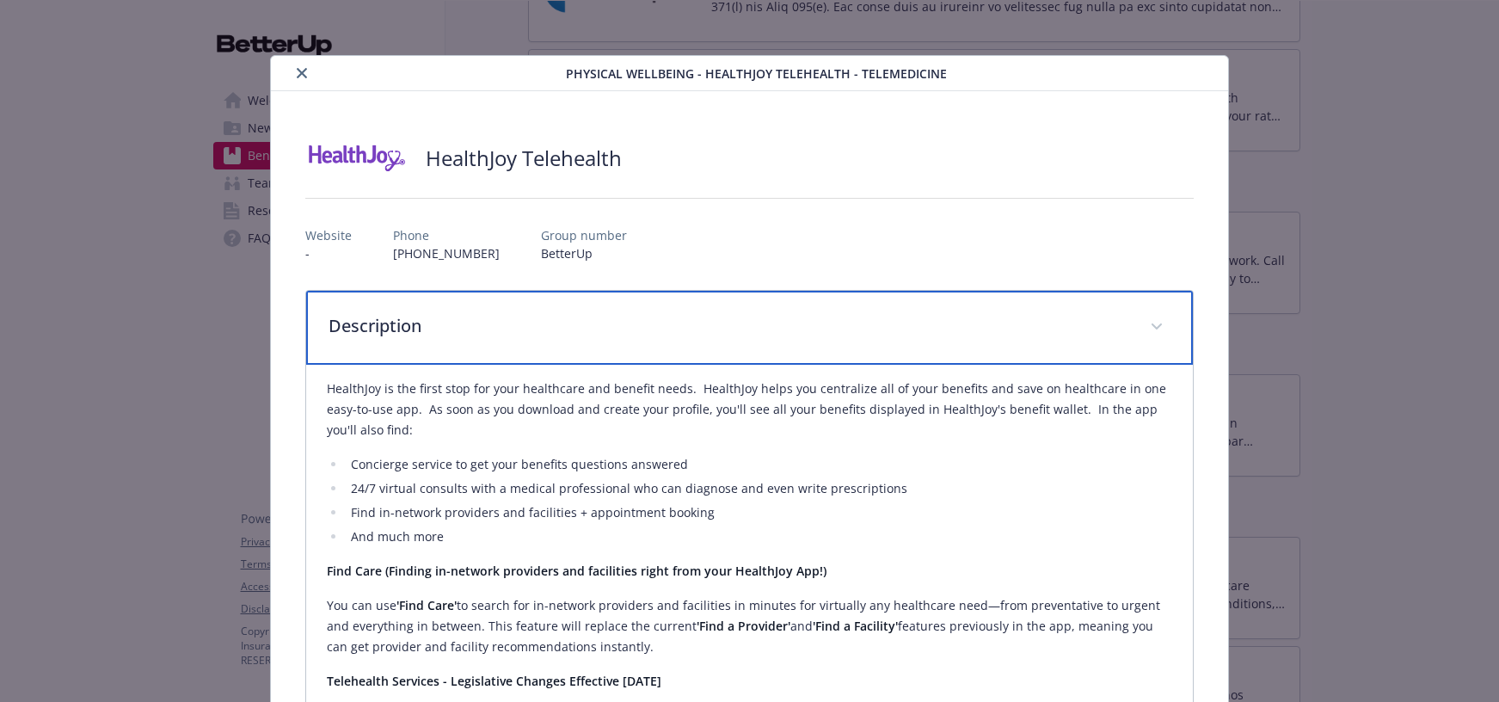
click at [538, 329] on p "Description" at bounding box center [730, 326] width 802 height 26
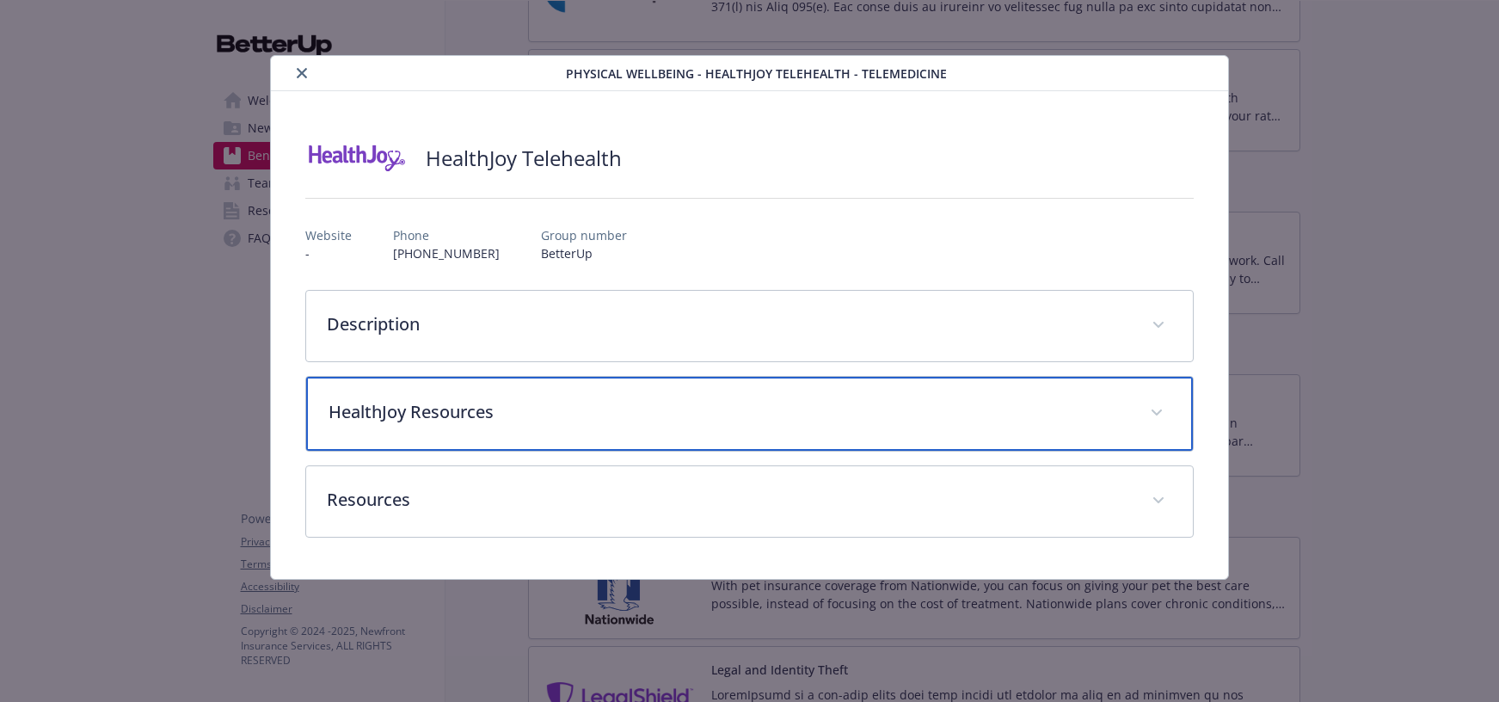
click at [677, 418] on p "HealthJoy Resources" at bounding box center [730, 412] width 802 height 26
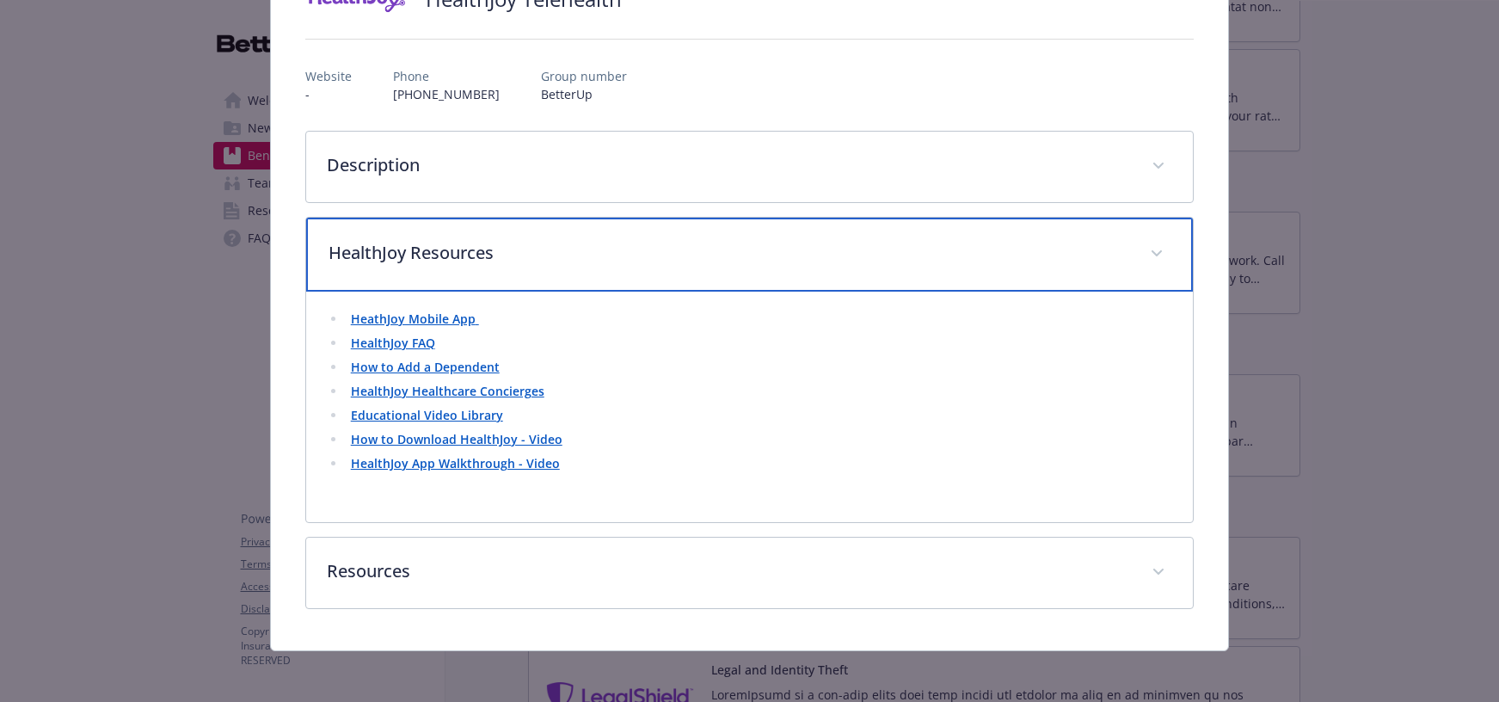
scroll to position [163, 0]
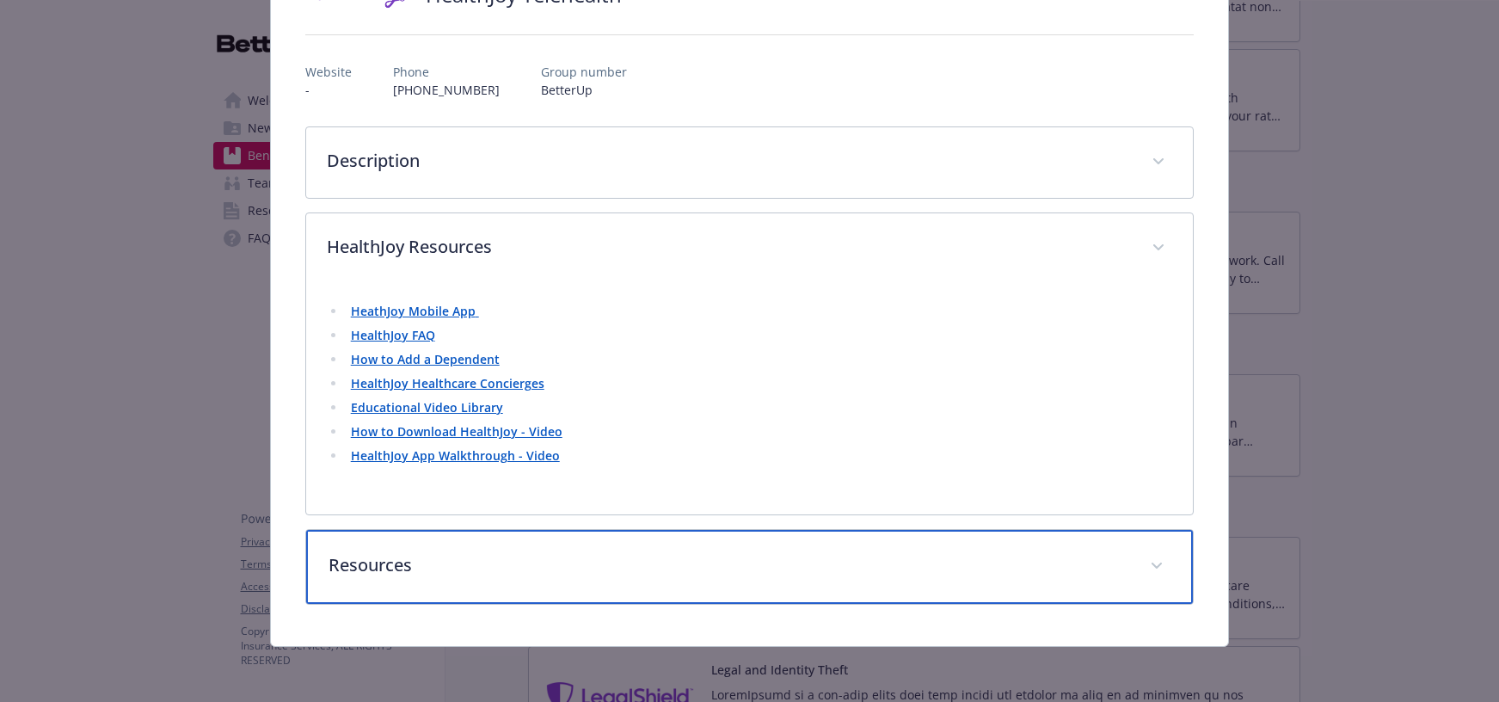
click at [624, 554] on p "Resources" at bounding box center [730, 565] width 802 height 26
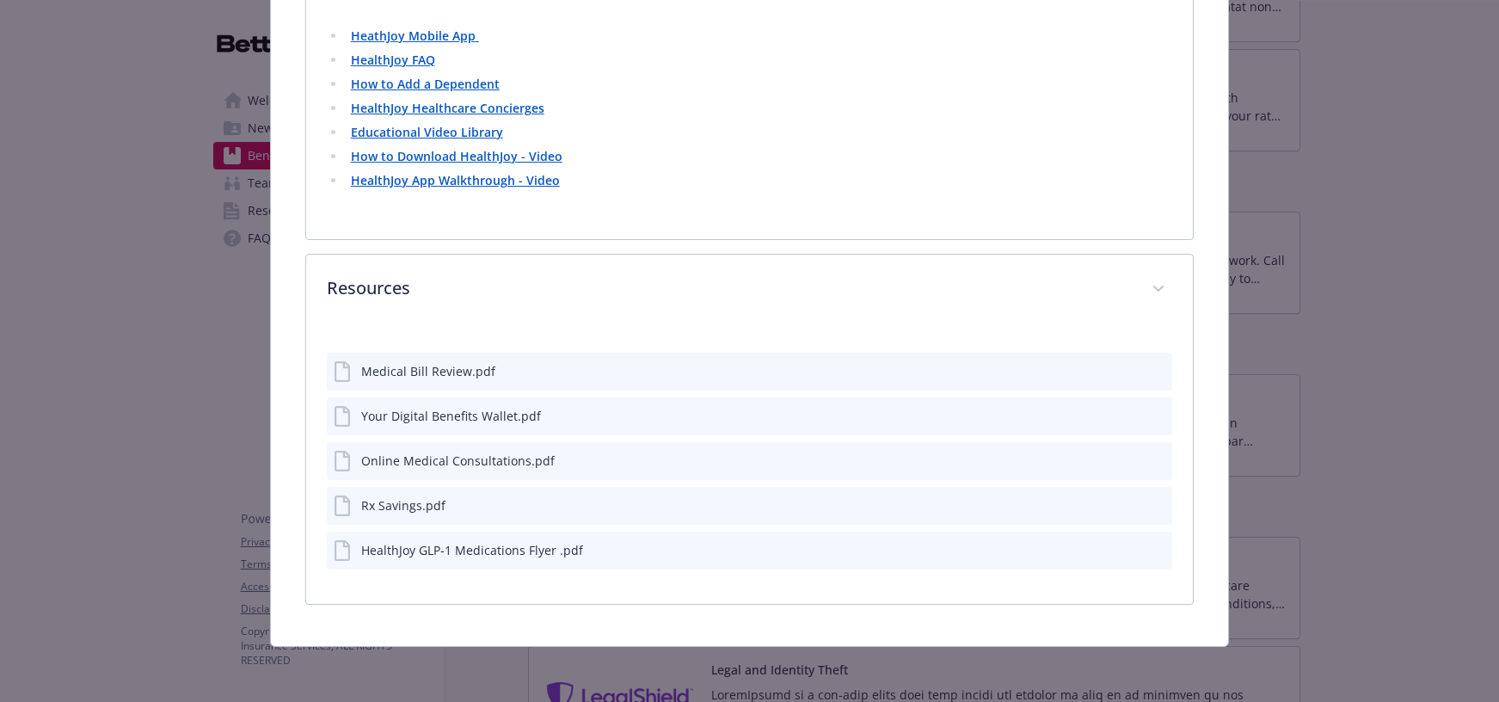
scroll to position [439, 0]
click at [470, 413] on div "Your Digital Benefits Wallet.pdf" at bounding box center [451, 416] width 180 height 18
click at [469, 422] on div "Your Digital Benefits Wallet.pdf" at bounding box center [451, 416] width 180 height 18
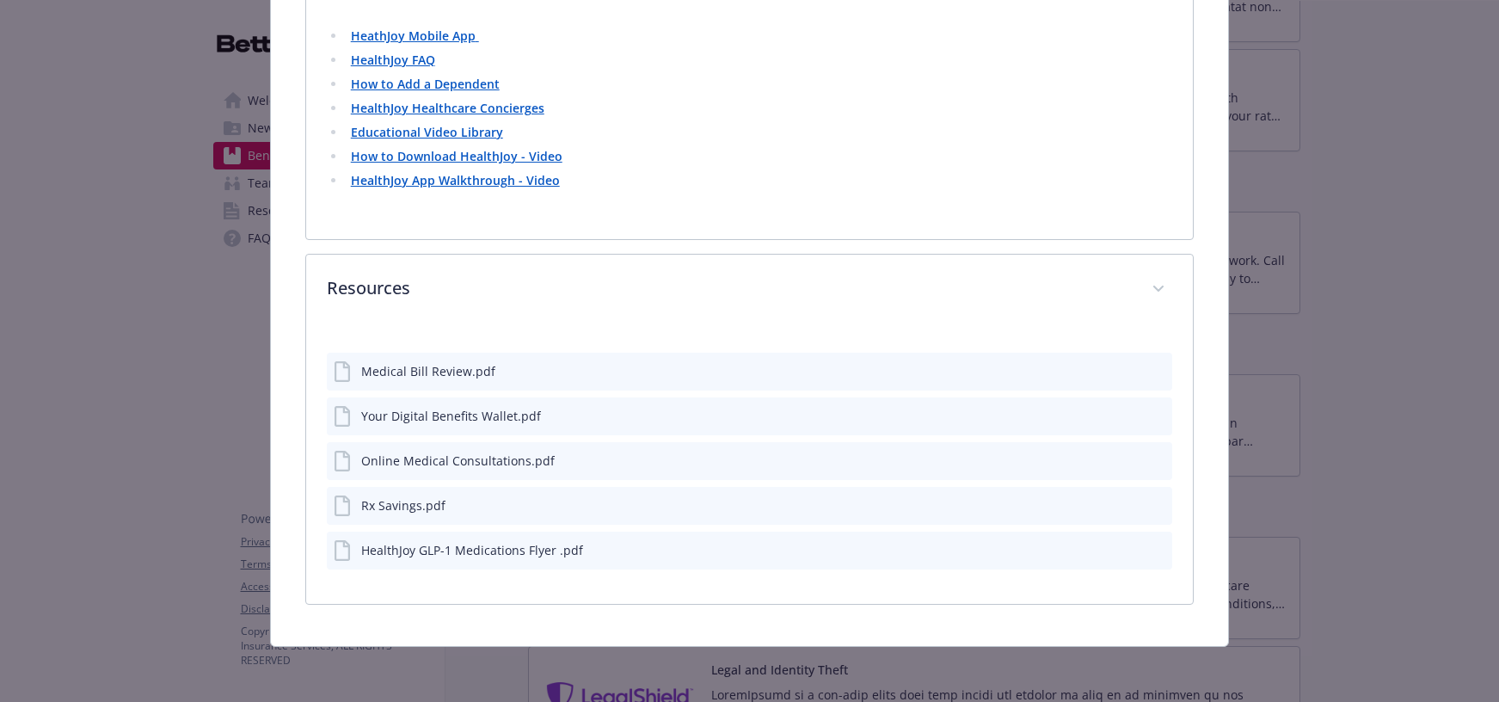
click at [532, 419] on div "Your Digital Benefits Wallet.pdf" at bounding box center [451, 416] width 180 height 18
click at [1122, 415] on icon "download file" at bounding box center [1128, 415] width 14 height 14
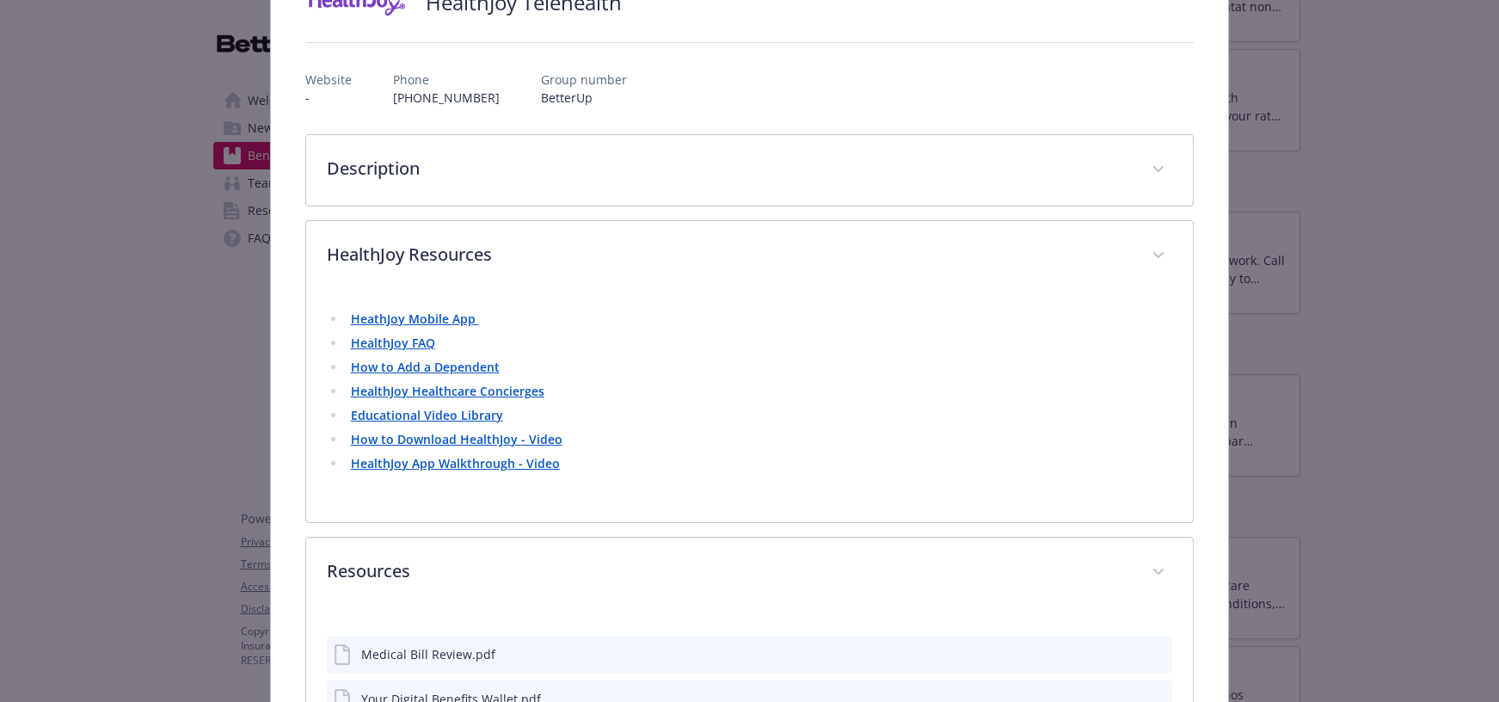
scroll to position [0, 0]
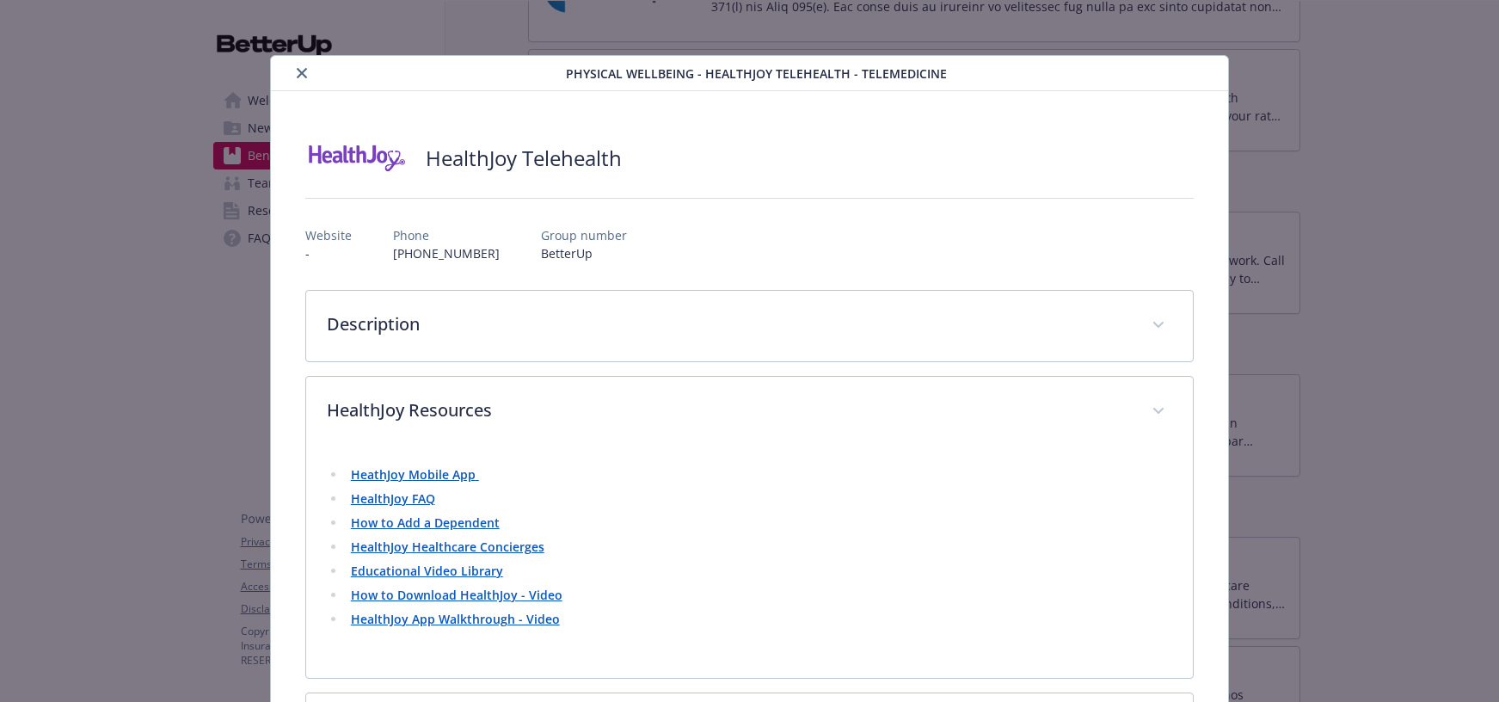
click at [298, 71] on icon "close" at bounding box center [302, 73] width 10 height 10
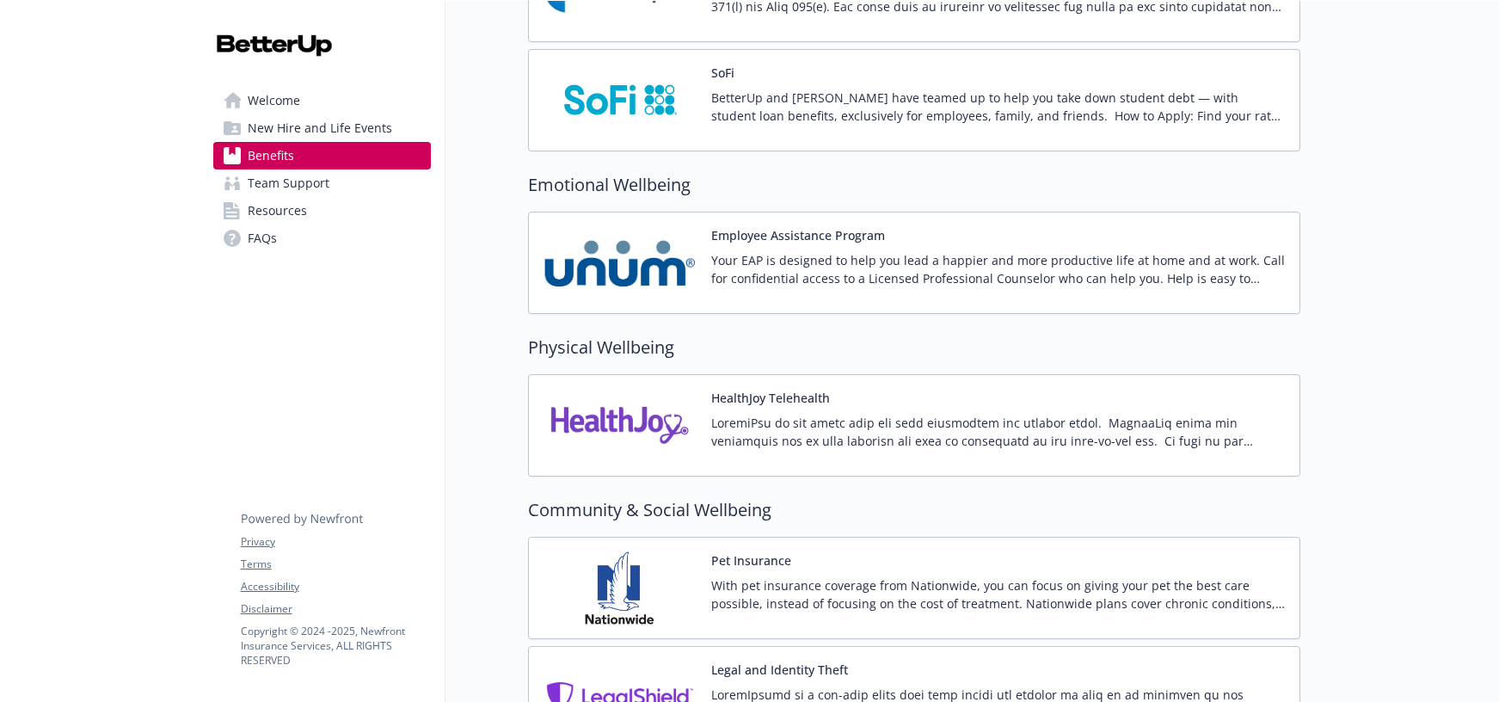
click at [257, 97] on span "Welcome" at bounding box center [274, 101] width 52 height 28
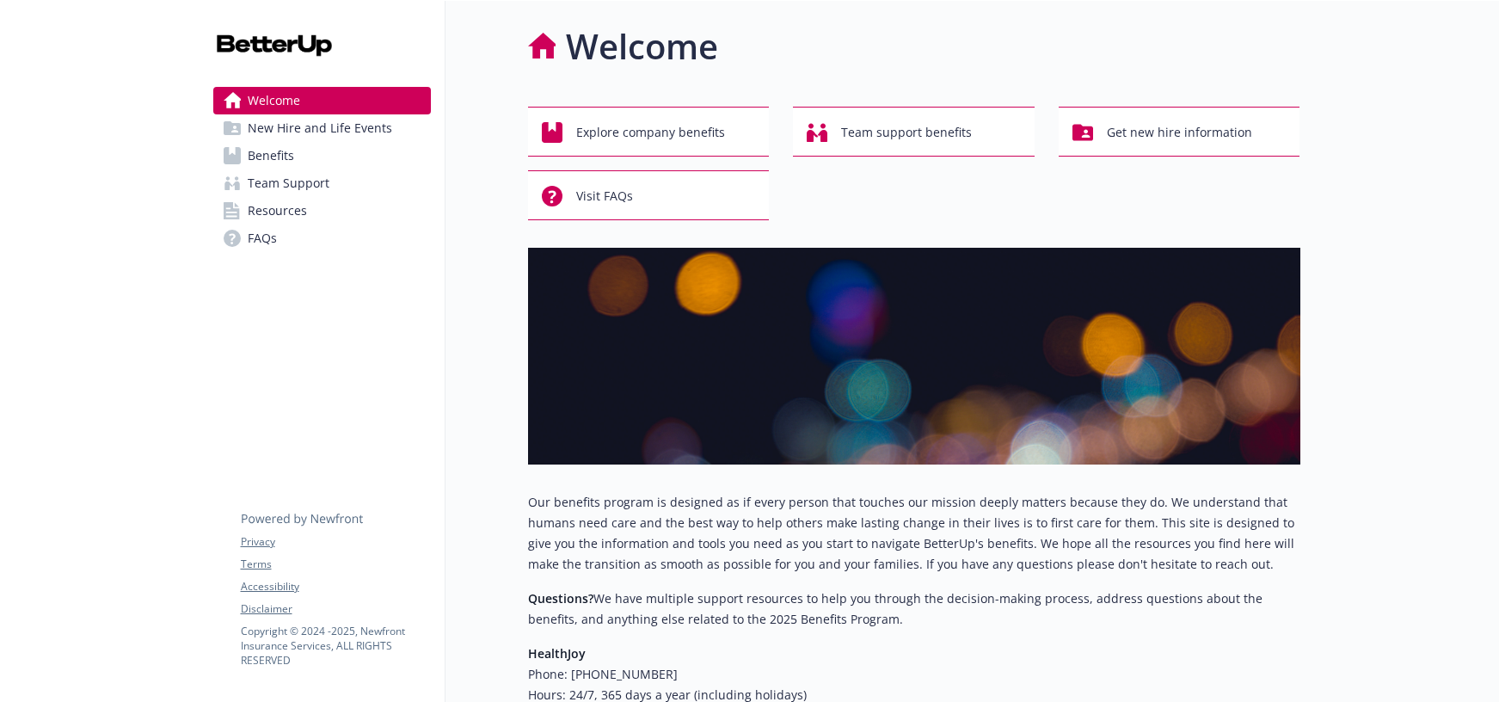
scroll to position [0, 13]
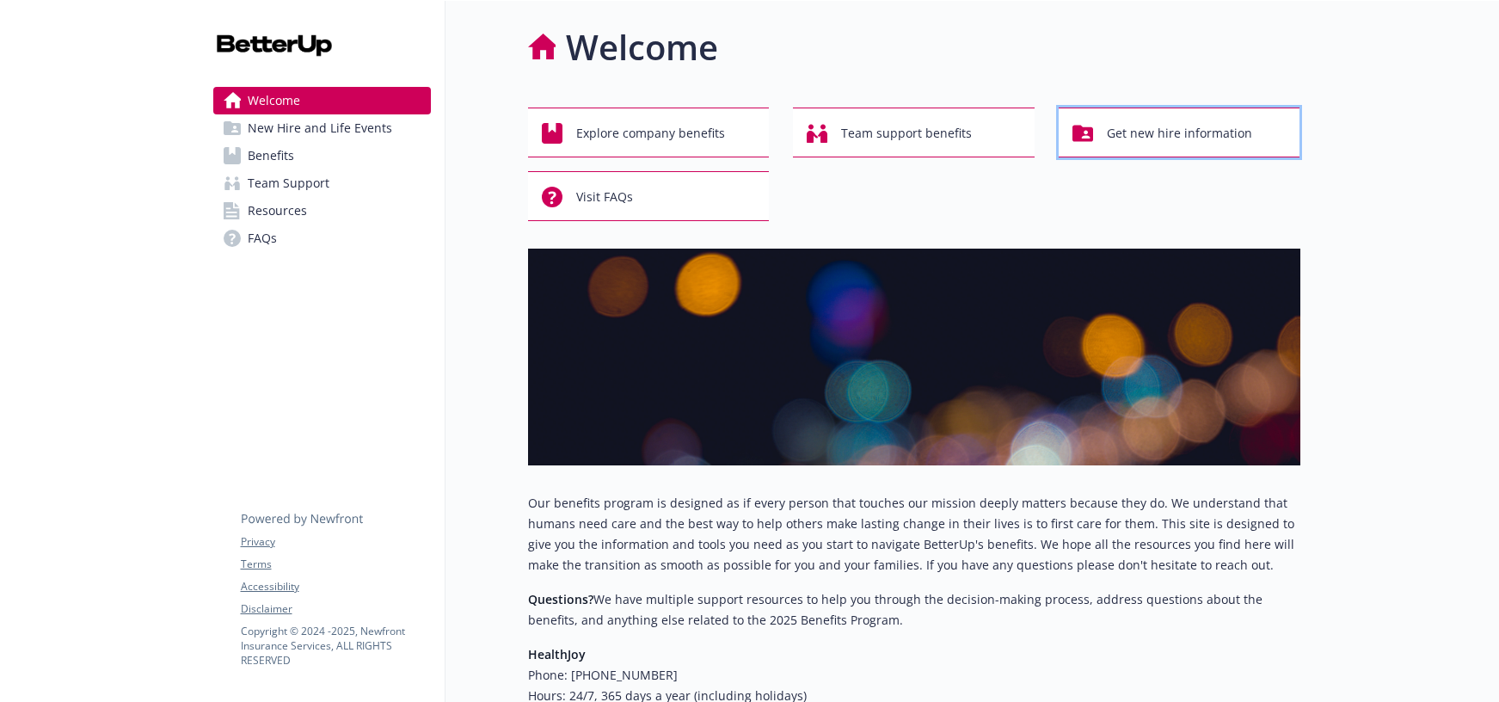
click at [1128, 136] on span "Get new hire information" at bounding box center [1179, 133] width 145 height 33
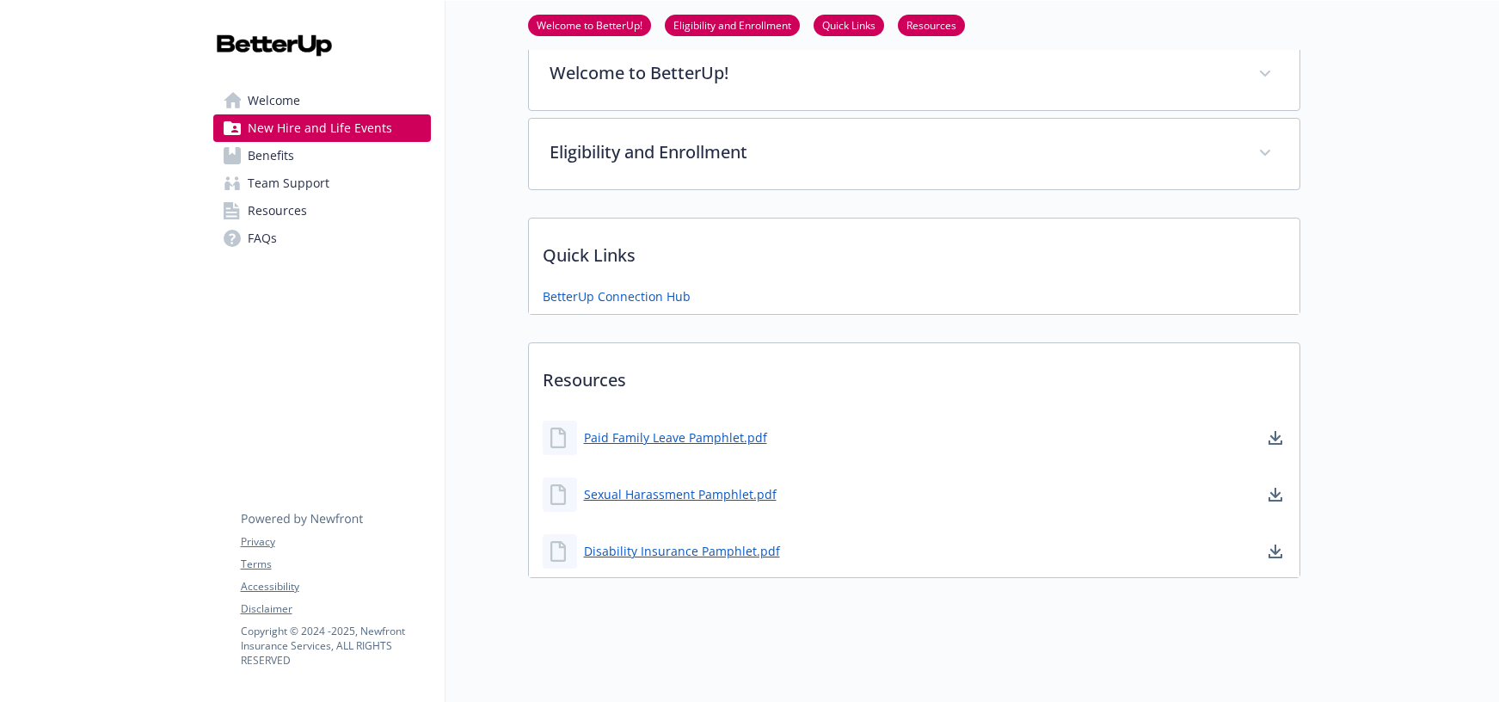
scroll to position [372, 13]
